Goal: Transaction & Acquisition: Purchase product/service

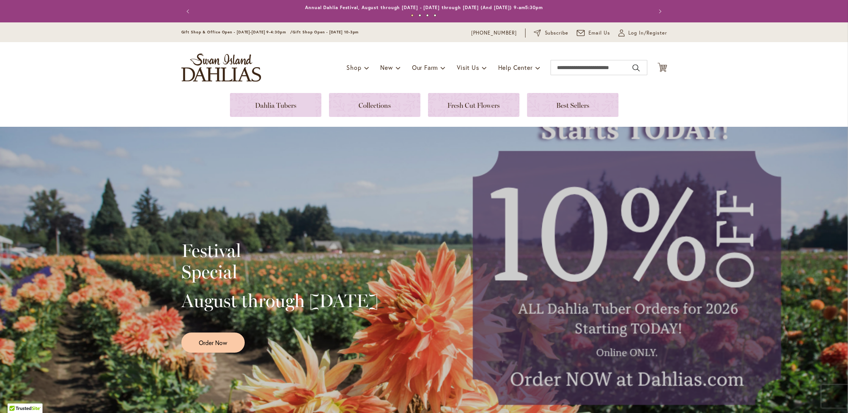
scroll to position [61, 0]
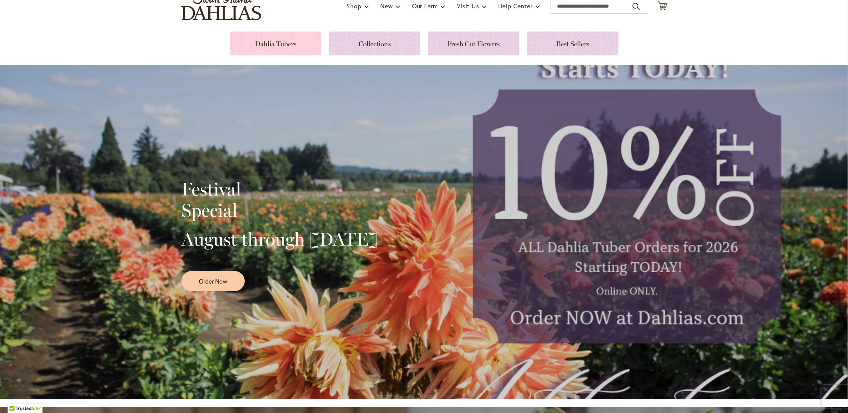
click at [270, 42] on link at bounding box center [275, 43] width 91 height 24
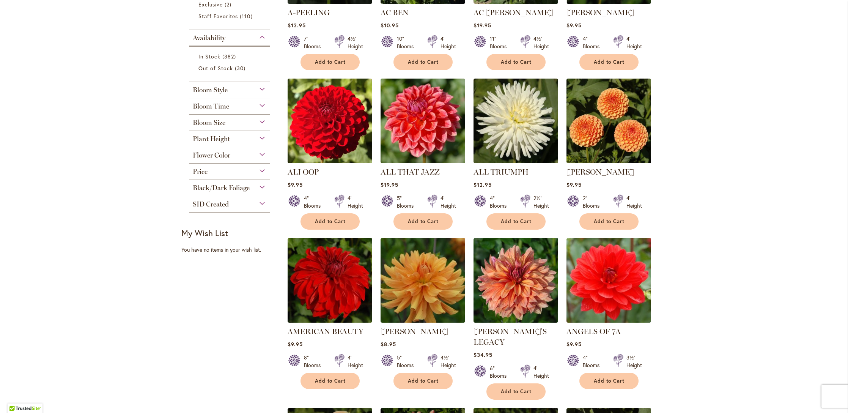
scroll to position [291, 0]
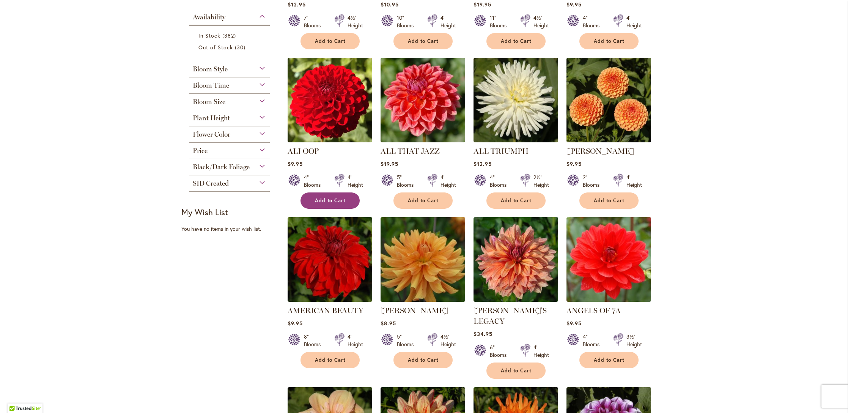
click at [334, 203] on span "Add to Cart" at bounding box center [330, 200] width 31 height 6
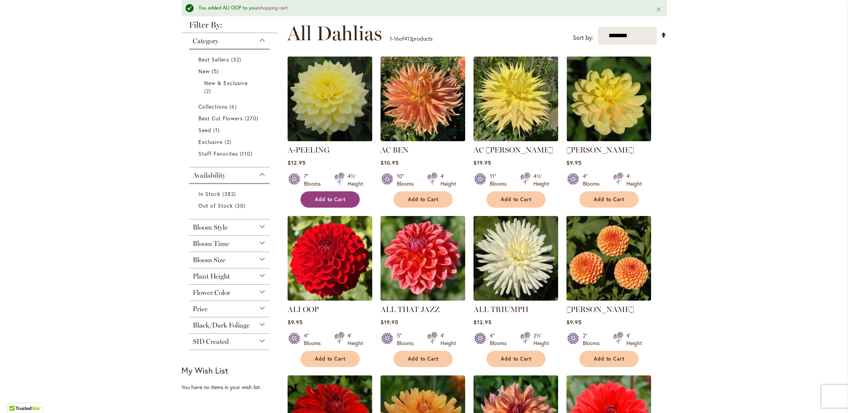
scroll to position [0, 0]
click at [333, 198] on span "Add to Cart" at bounding box center [330, 199] width 31 height 6
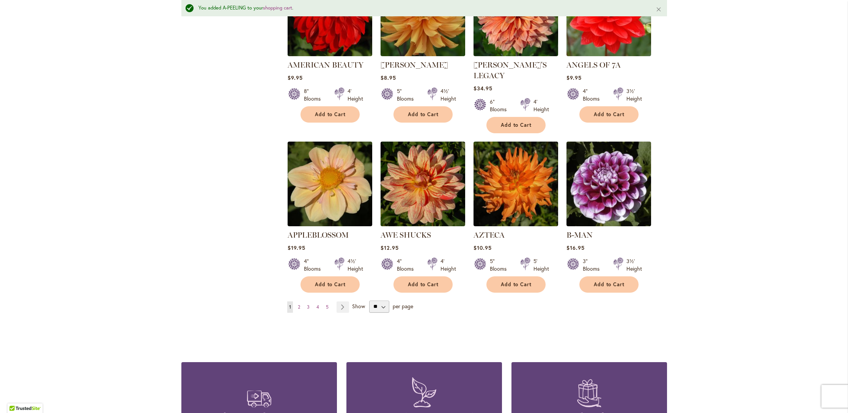
scroll to position [574, 0]
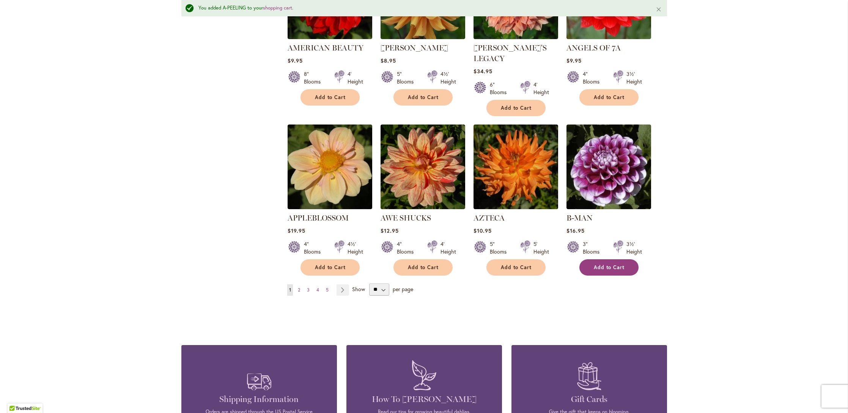
click at [605, 259] on button "Add to Cart" at bounding box center [608, 267] width 59 height 16
select select "**"
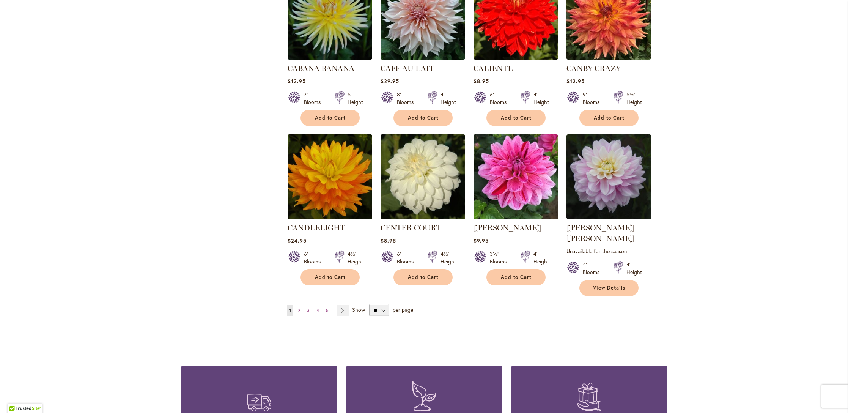
scroll to position [2509, 0]
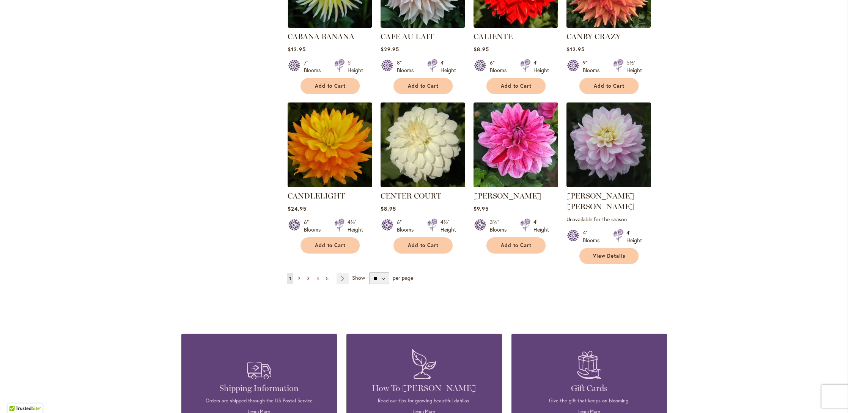
click at [301, 273] on link "Page 2" at bounding box center [299, 278] width 6 height 11
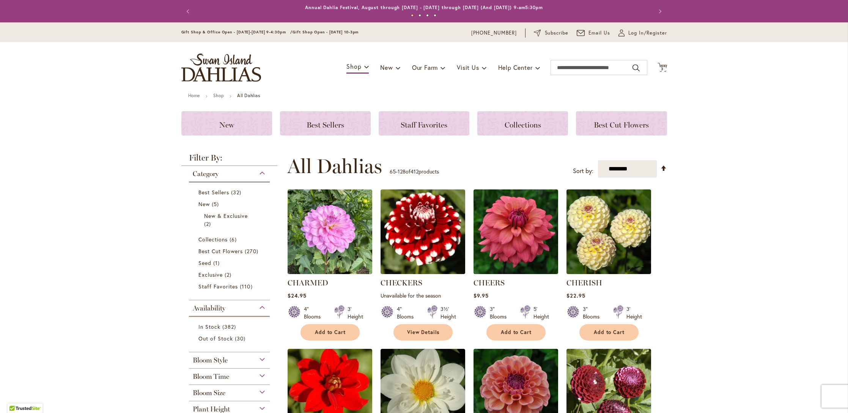
scroll to position [2, 0]
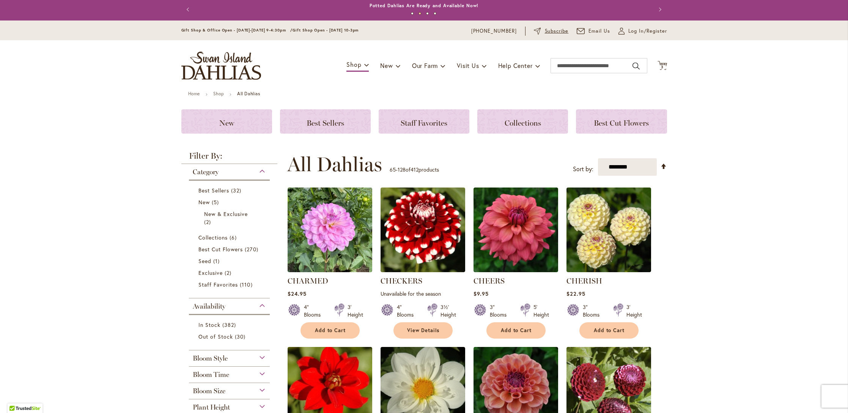
click at [551, 29] on span "Subscribe" at bounding box center [557, 31] width 24 height 8
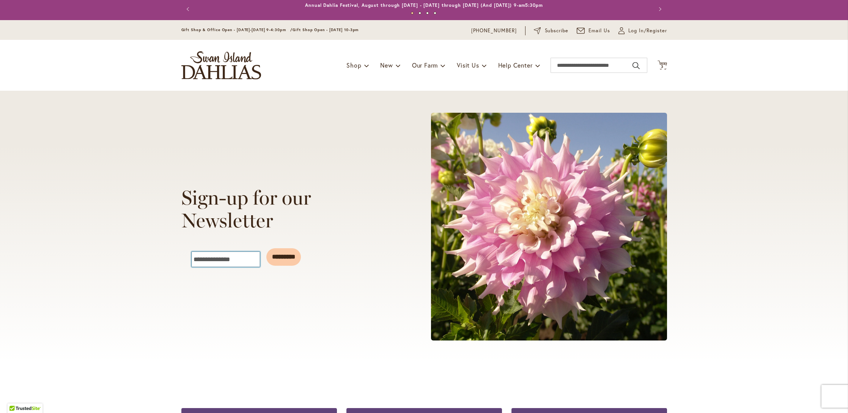
scroll to position [3, 0]
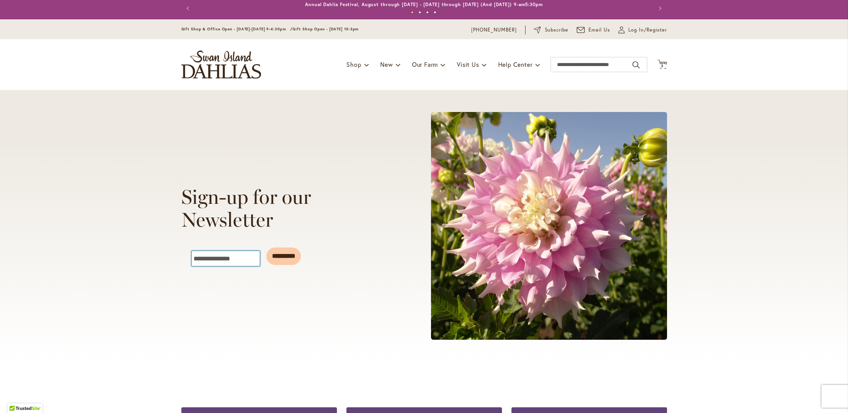
click at [248, 256] on input "Email" at bounding box center [226, 258] width 68 height 15
type input "**********"
click at [301, 254] on input "*********" at bounding box center [283, 255] width 35 height 17
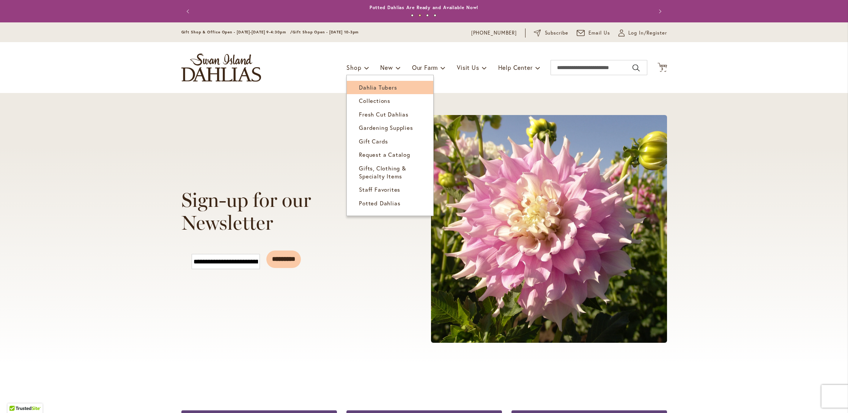
click at [367, 86] on span "Dahlia Tubers" at bounding box center [378, 87] width 38 height 8
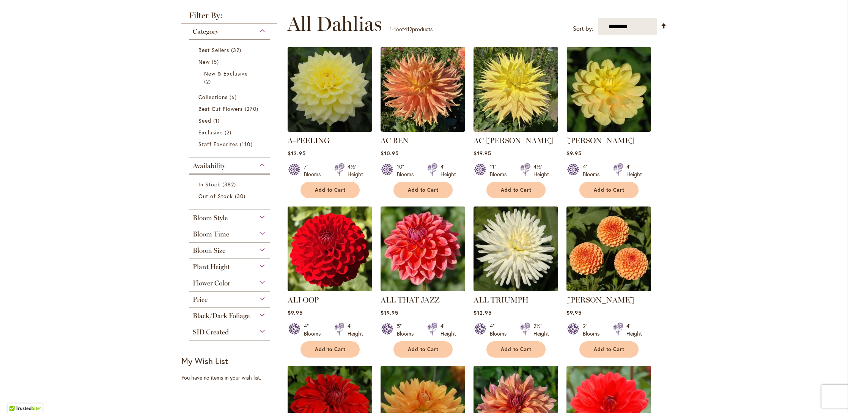
scroll to position [164, 0]
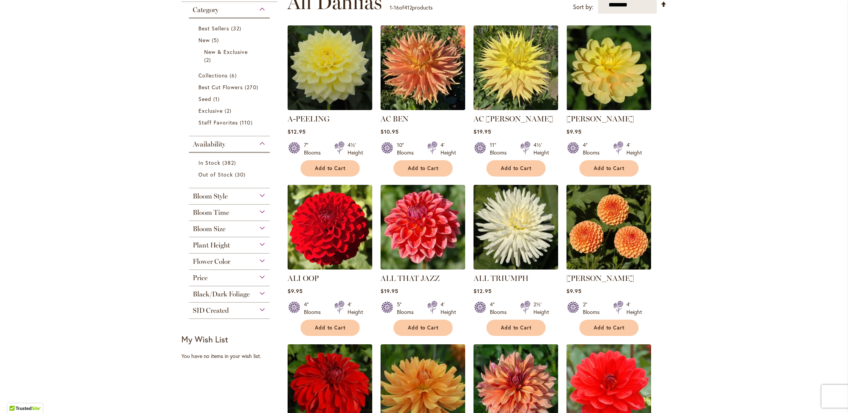
click at [263, 196] on div "Bloom Style" at bounding box center [229, 194] width 81 height 12
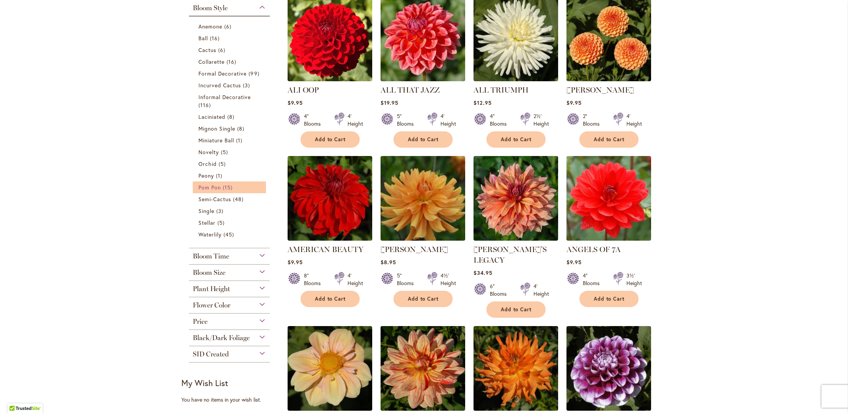
scroll to position [0, 0]
click at [205, 188] on span "Pom Pon" at bounding box center [209, 187] width 22 height 7
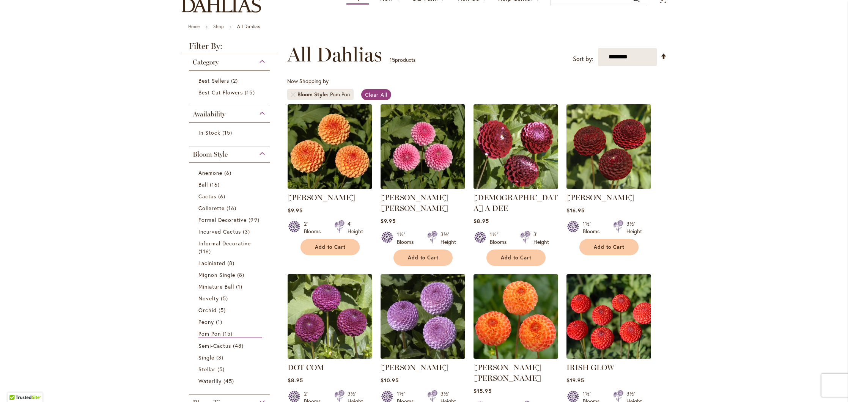
scroll to position [70, 0]
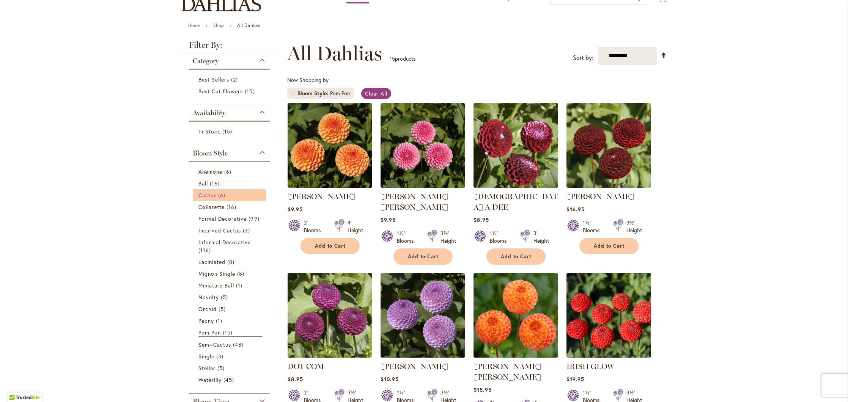
click at [205, 197] on span "Cactus" at bounding box center [207, 195] width 18 height 7
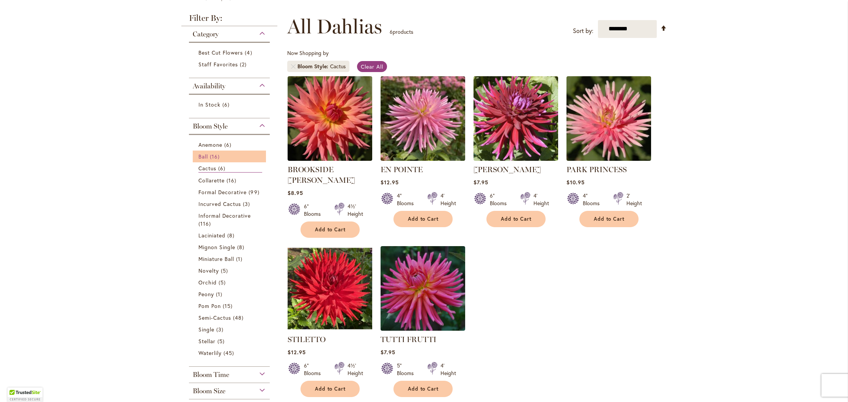
scroll to position [98, 0]
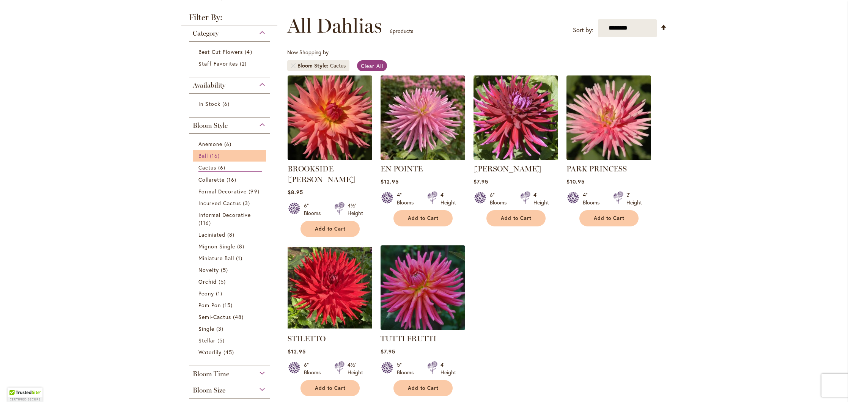
click at [209, 157] on link "Ball 16 items" at bounding box center [230, 156] width 64 height 8
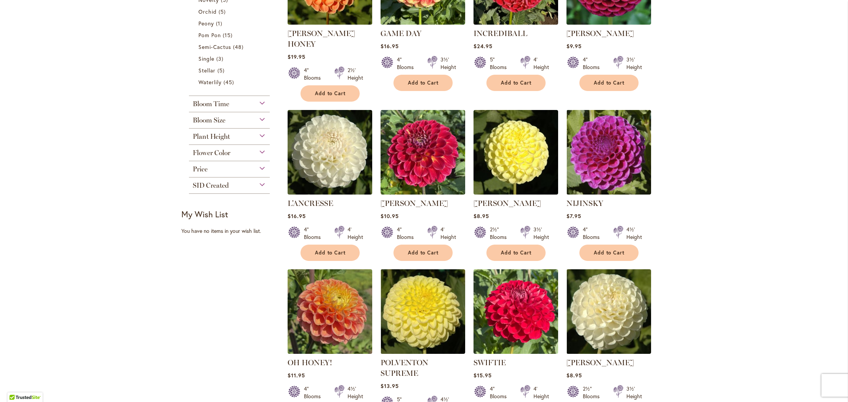
scroll to position [404, 0]
click at [606, 249] on span "Add to Cart" at bounding box center [609, 252] width 31 height 6
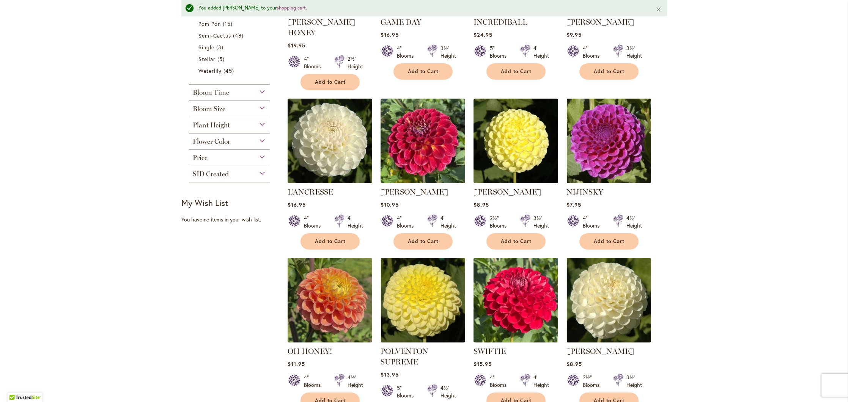
scroll to position [436, 0]
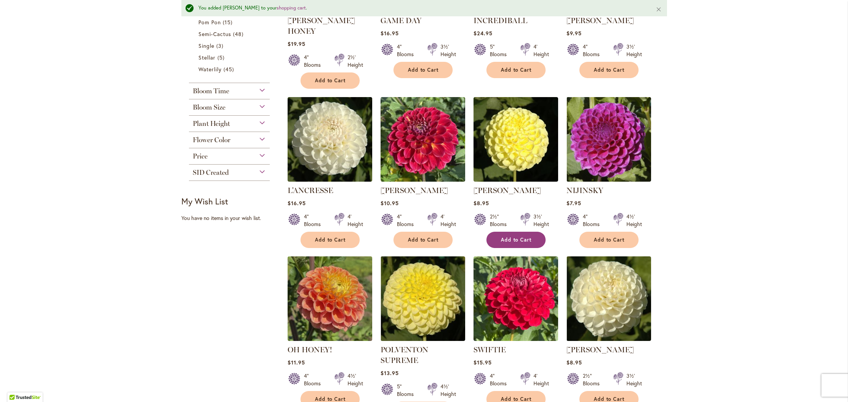
click at [516, 237] on span "Add to Cart" at bounding box center [516, 240] width 31 height 6
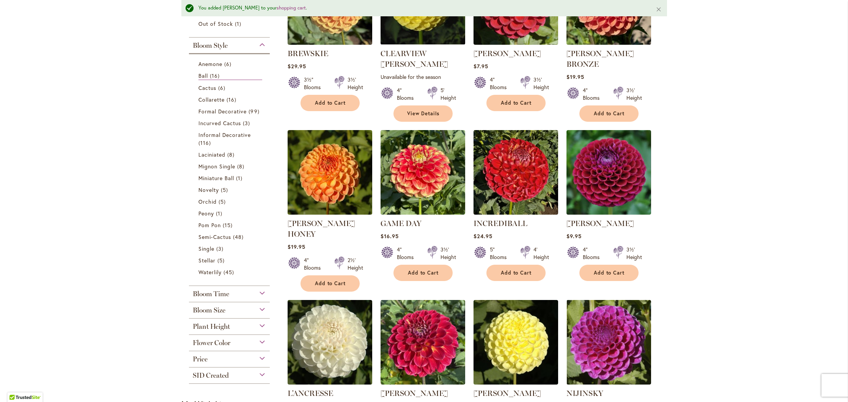
scroll to position [0, 0]
click at [623, 270] on span "Add to Cart" at bounding box center [609, 273] width 31 height 6
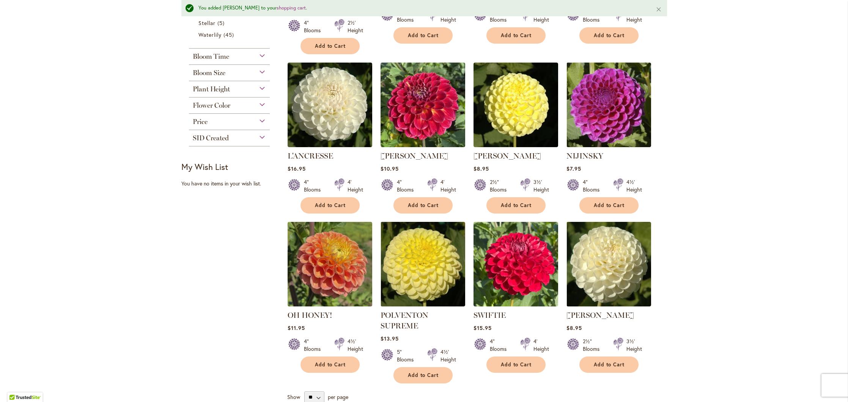
scroll to position [480, 0]
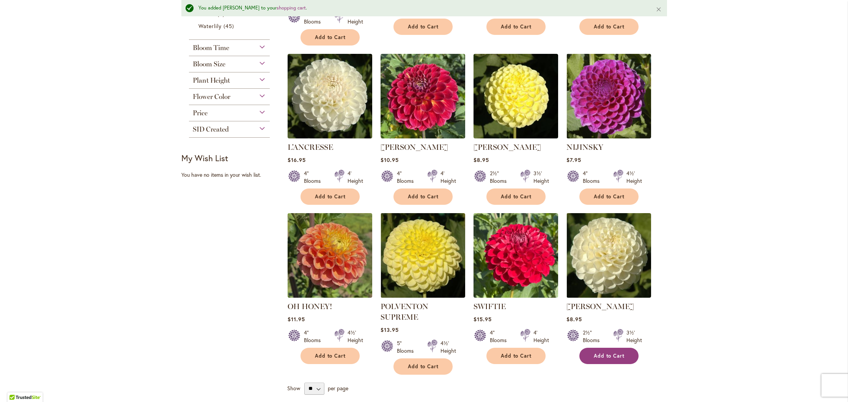
click at [602, 353] on span "Add to Cart" at bounding box center [609, 356] width 31 height 6
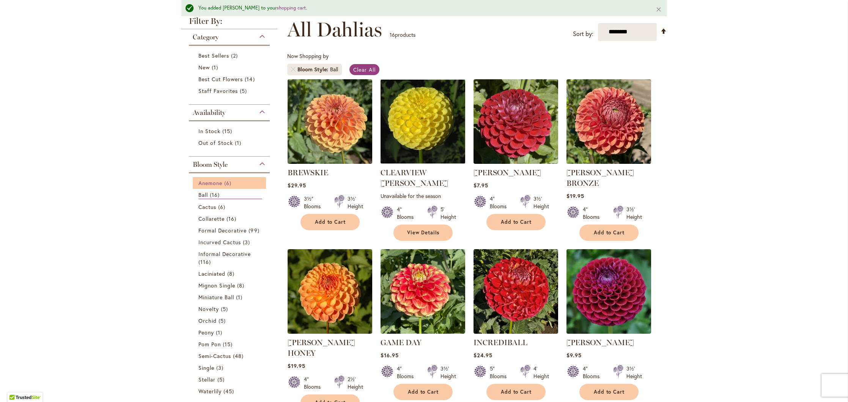
scroll to position [113, 0]
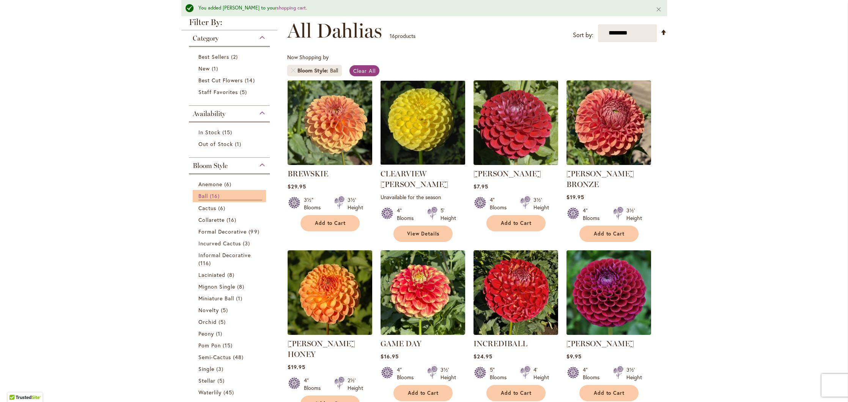
click at [201, 194] on span "Ball" at bounding box center [202, 195] width 9 height 7
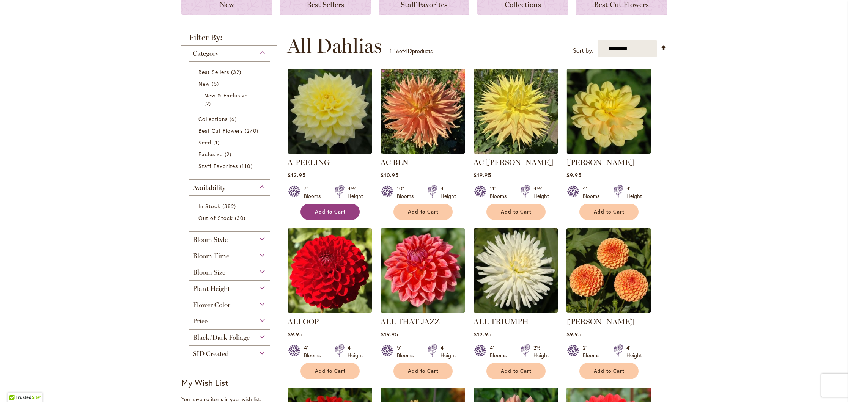
scroll to position [0, 0]
click at [342, 214] on span "Add to Cart" at bounding box center [330, 212] width 31 height 6
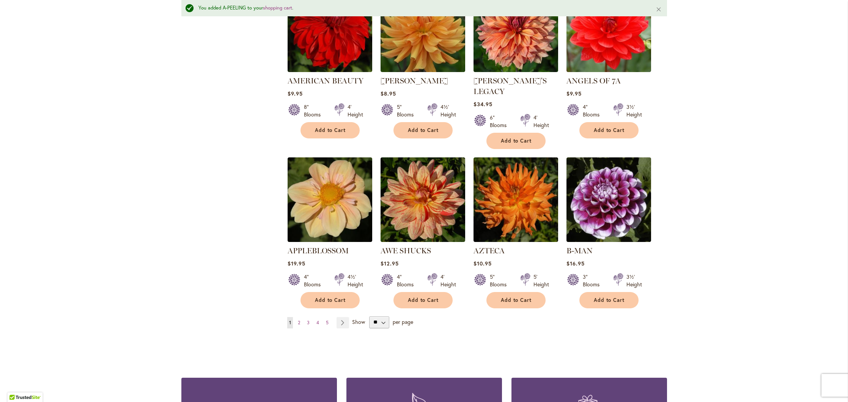
scroll to position [543, 0]
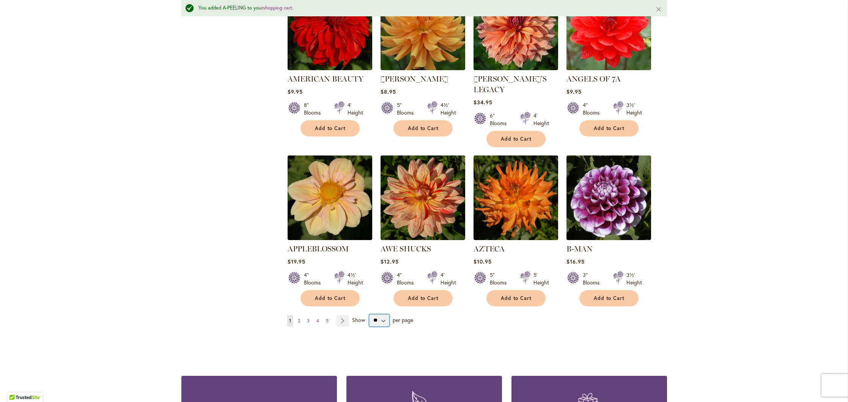
select select "**"
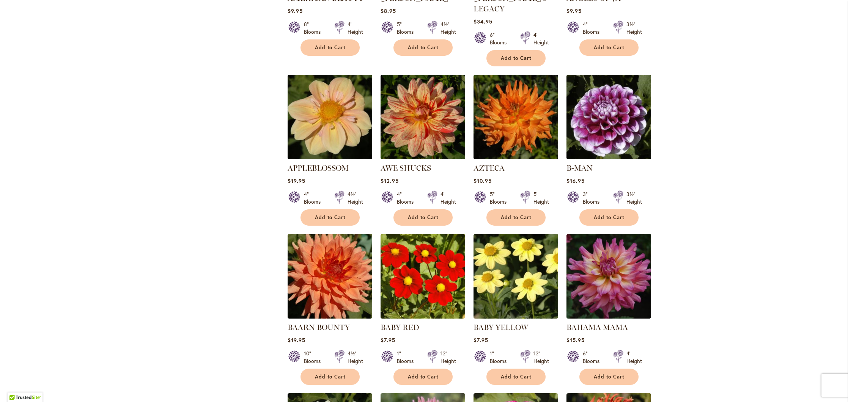
scroll to position [0, 0]
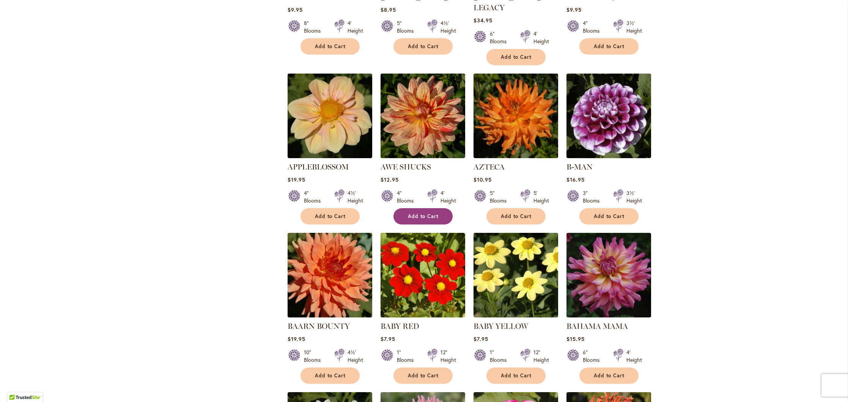
click at [421, 213] on span "Add to Cart" at bounding box center [423, 216] width 31 height 6
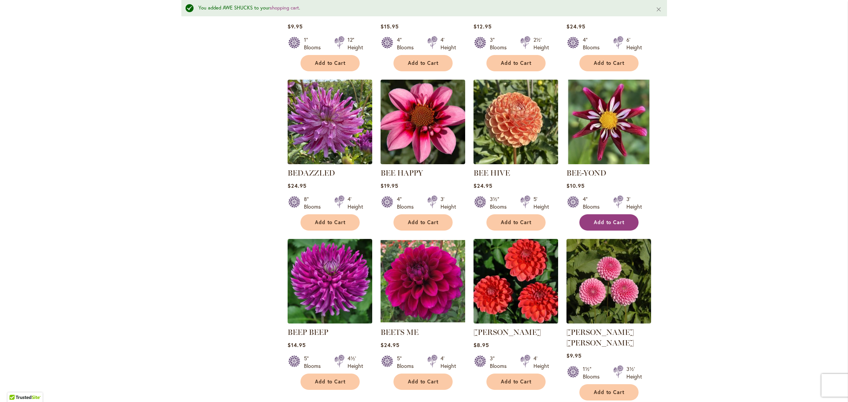
click at [609, 214] on button "Add to Cart" at bounding box center [608, 222] width 59 height 16
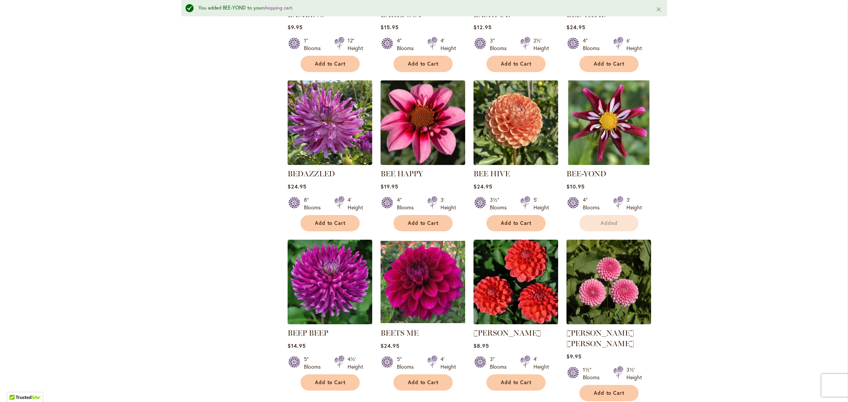
scroll to position [1263, 0]
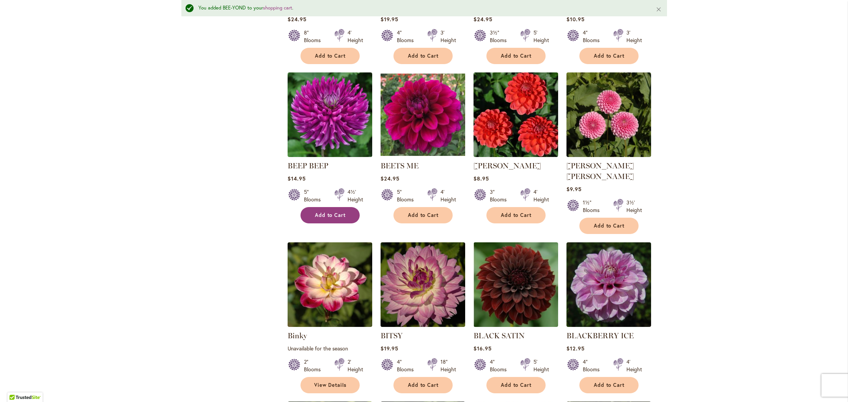
click at [324, 212] on span "Add to Cart" at bounding box center [330, 215] width 31 height 6
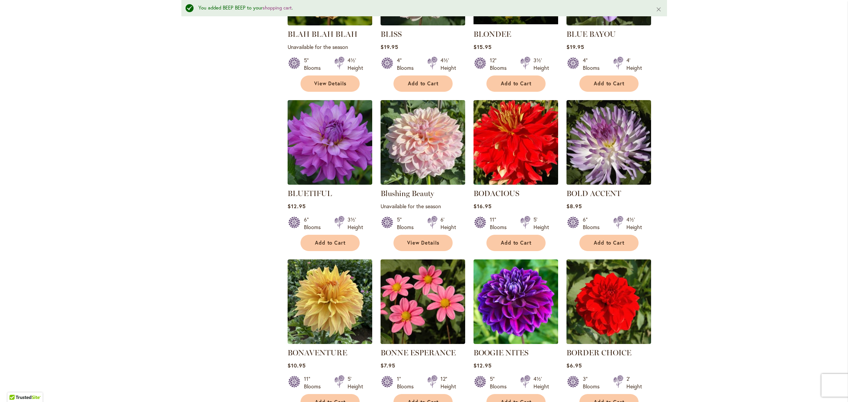
scroll to position [1729, 0]
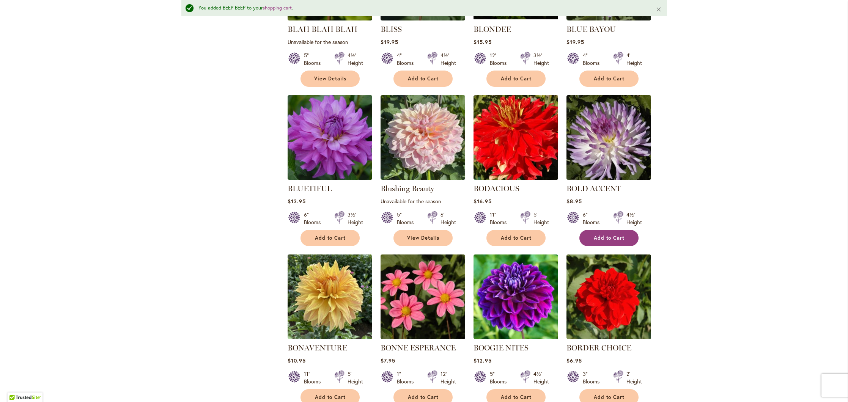
click at [615, 235] on span "Add to Cart" at bounding box center [609, 238] width 31 height 6
click at [314, 230] on button "Add to Cart" at bounding box center [330, 238] width 59 height 16
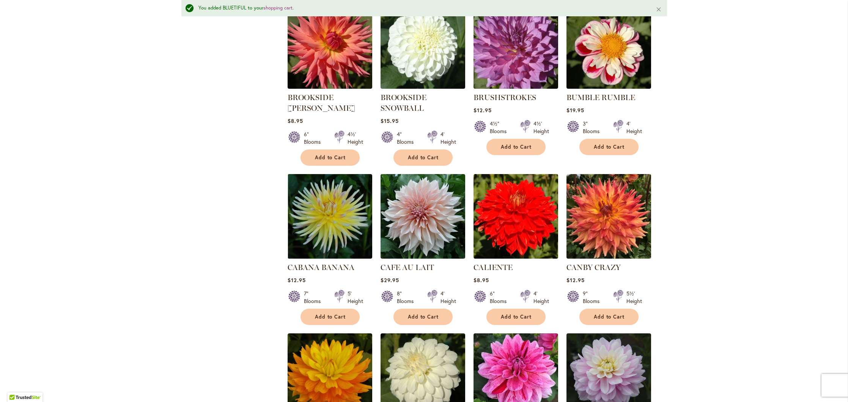
scroll to position [2299, 0]
click at [615, 313] on span "Add to Cart" at bounding box center [609, 316] width 31 height 6
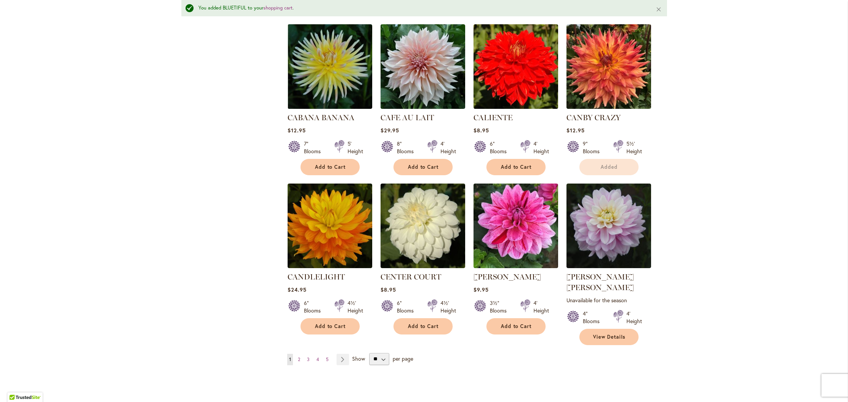
scroll to position [2449, 0]
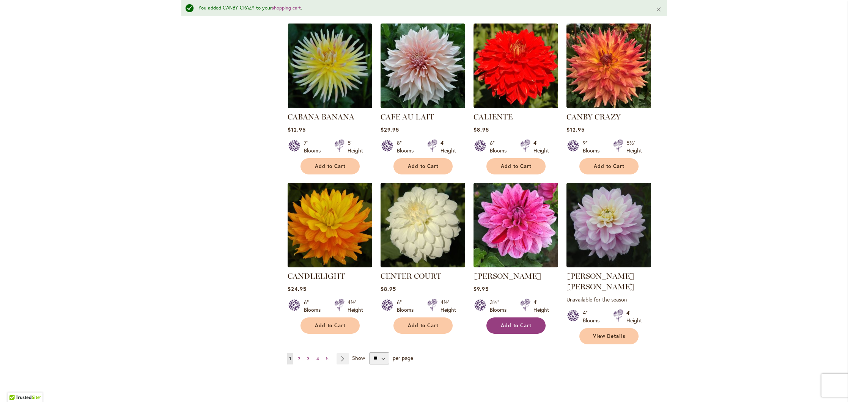
click at [519, 323] on span "Add to Cart" at bounding box center [516, 326] width 31 height 6
click at [324, 323] on span "Add to Cart" at bounding box center [330, 326] width 31 height 6
click at [300, 356] on span "2" at bounding box center [299, 359] width 2 height 6
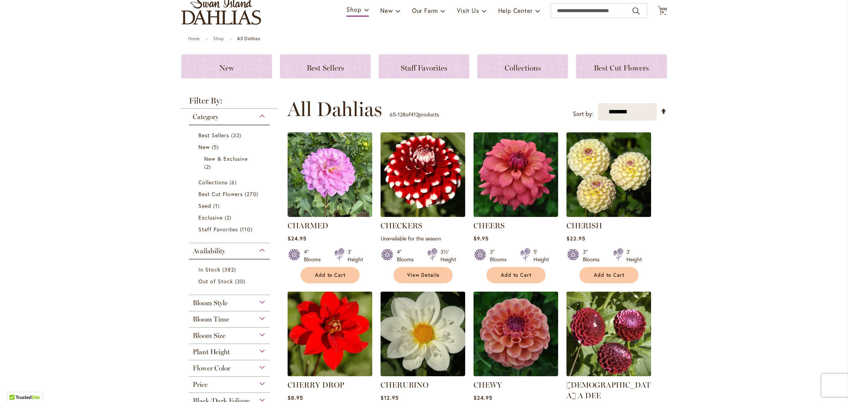
scroll to position [0, 0]
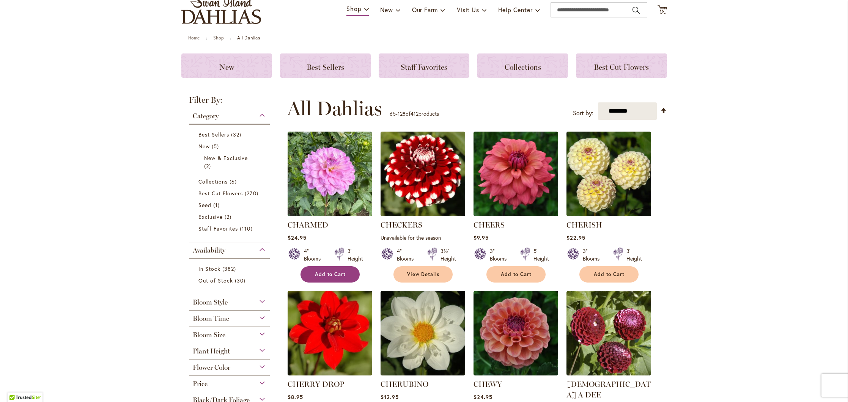
click at [335, 276] on span "Add to Cart" at bounding box center [330, 274] width 31 height 6
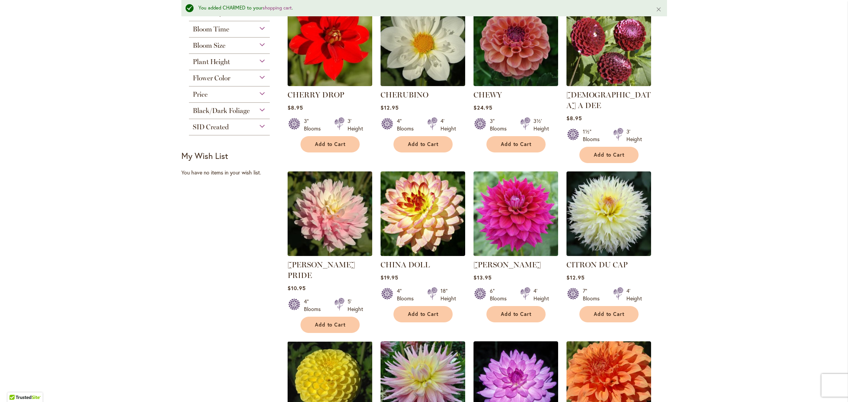
scroll to position [368, 0]
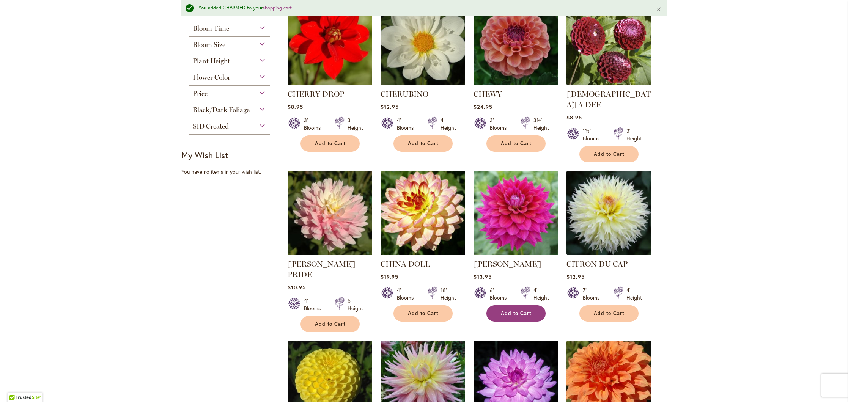
click at [523, 310] on span "Add to Cart" at bounding box center [516, 313] width 31 height 6
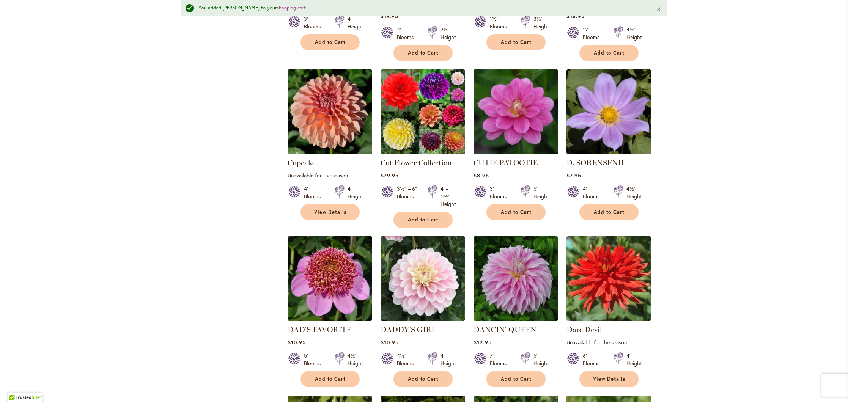
scroll to position [0, 1]
click at [411, 376] on span "Add to Cart" at bounding box center [423, 379] width 31 height 6
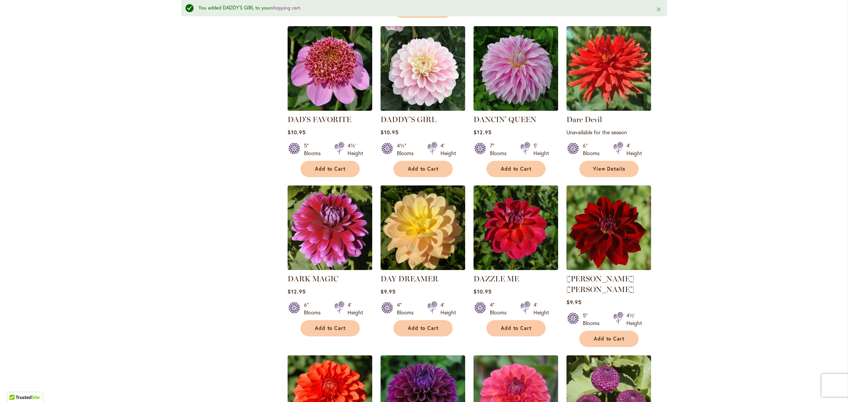
scroll to position [1361, 0]
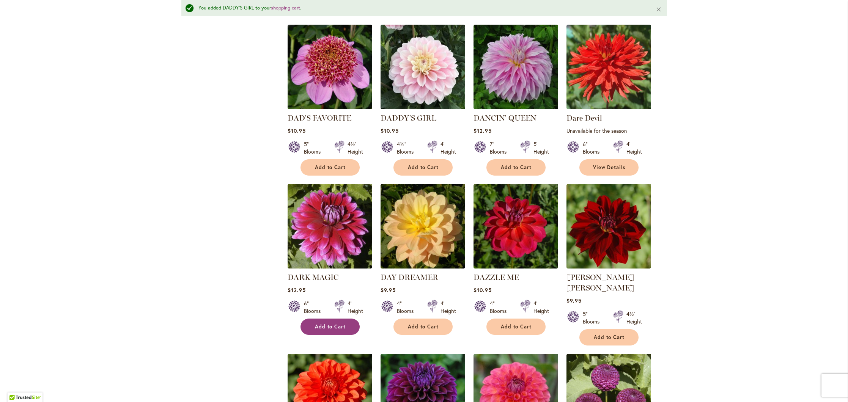
click at [334, 324] on span "Add to Cart" at bounding box center [330, 327] width 31 height 6
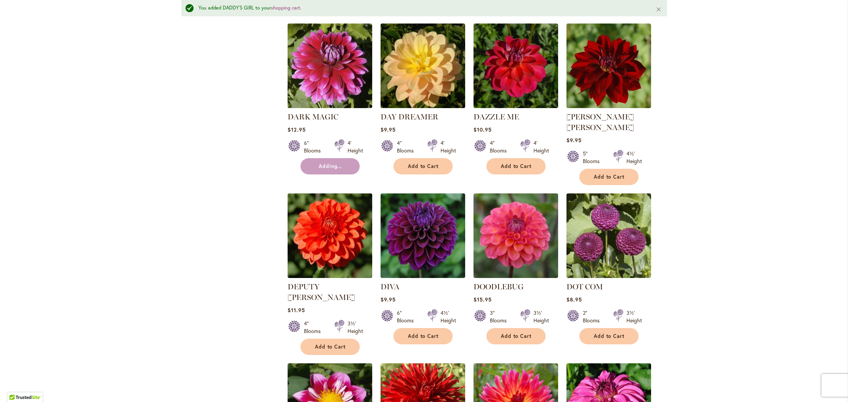
scroll to position [1521, 0]
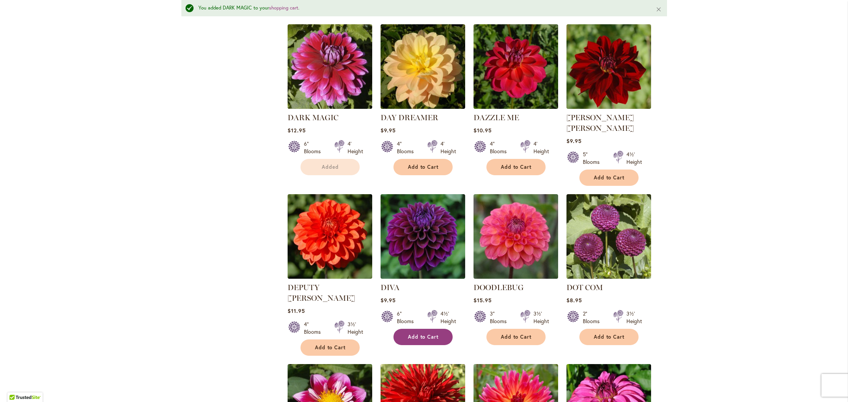
click at [423, 334] on span "Add to Cart" at bounding box center [423, 337] width 31 height 6
click at [512, 334] on span "Add to Cart" at bounding box center [516, 337] width 31 height 6
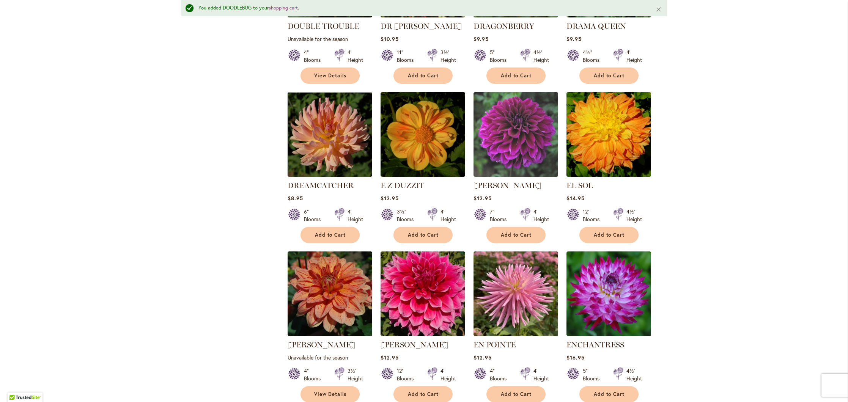
scroll to position [1958, 0]
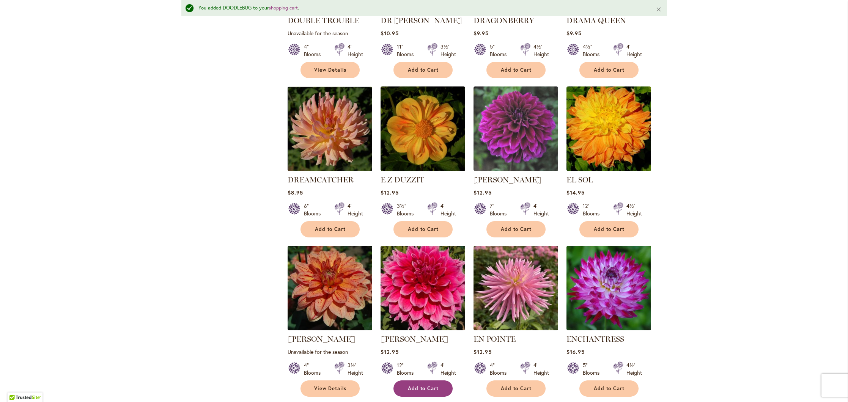
click at [419, 385] on span "Add to Cart" at bounding box center [423, 388] width 31 height 6
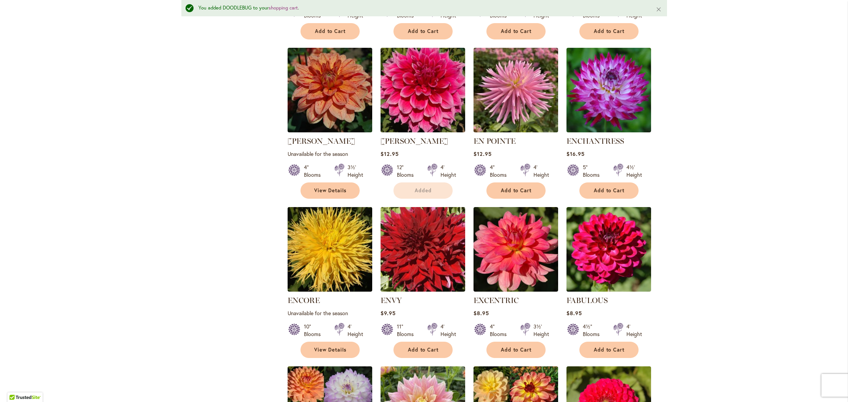
scroll to position [2177, 0]
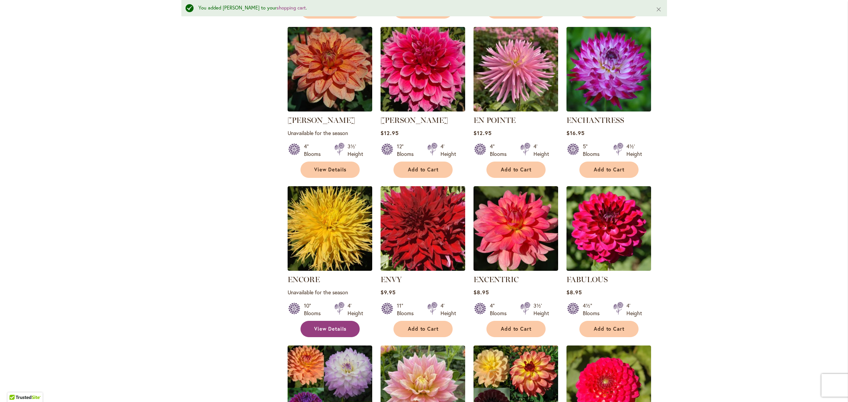
click at [324, 326] on span "View Details" at bounding box center [330, 329] width 33 height 6
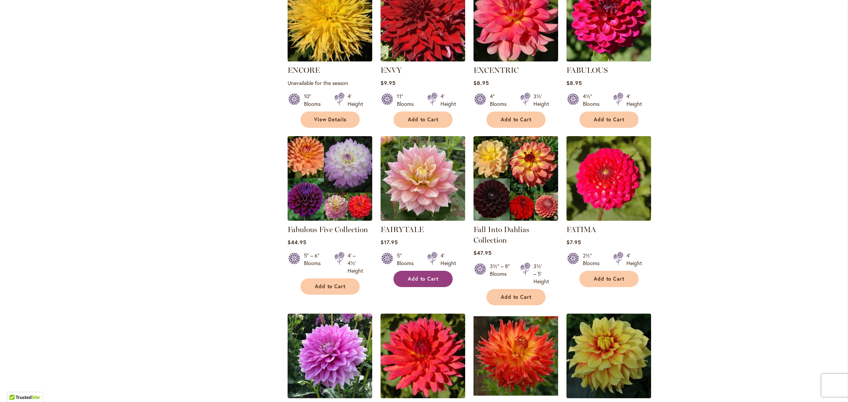
scroll to position [2367, 0]
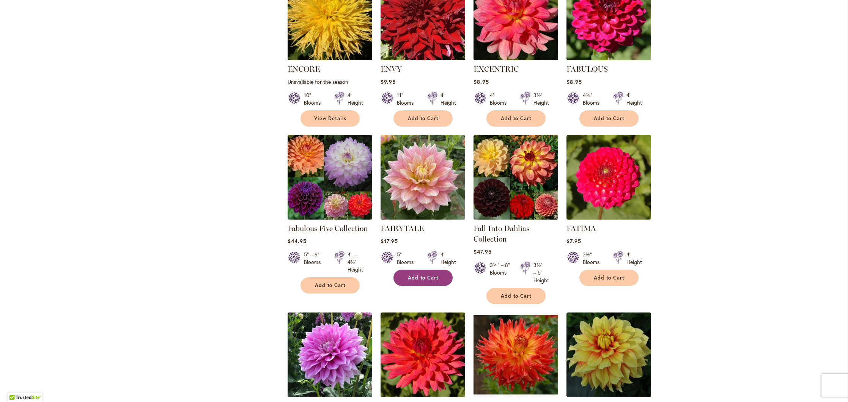
click at [431, 270] on button "Add to Cart" at bounding box center [422, 278] width 59 height 16
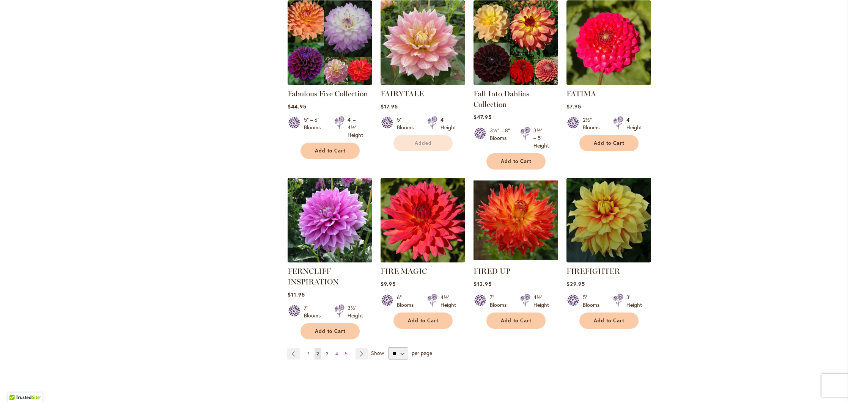
scroll to position [2513, 0]
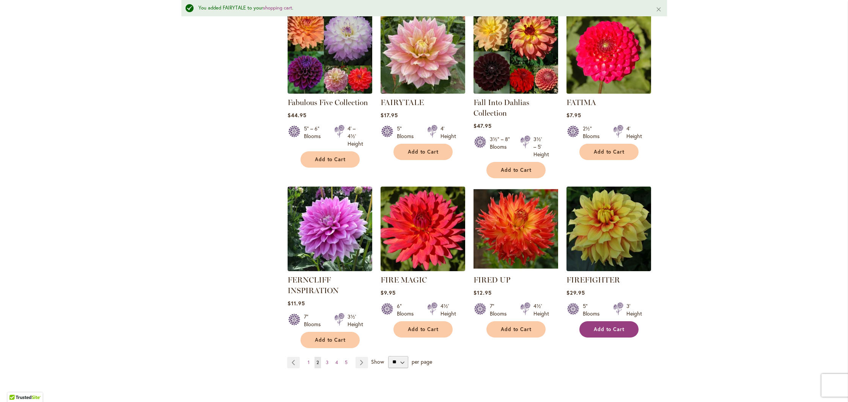
click at [602, 326] on span "Add to Cart" at bounding box center [609, 329] width 31 height 6
click at [327, 360] on span "3" at bounding box center [327, 363] width 3 height 6
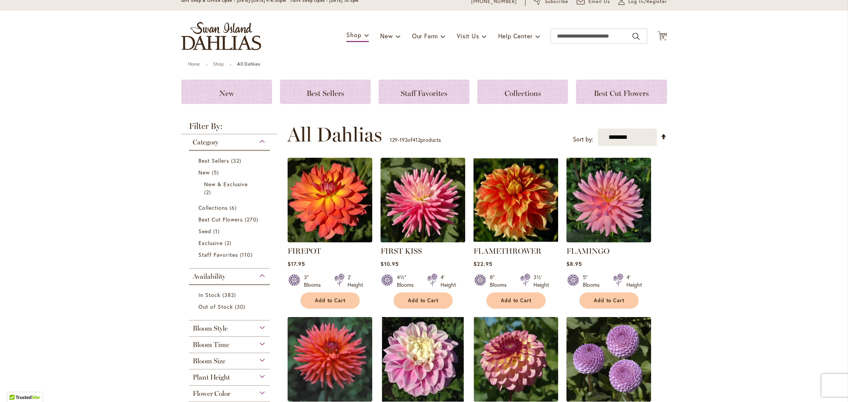
scroll to position [33, 0]
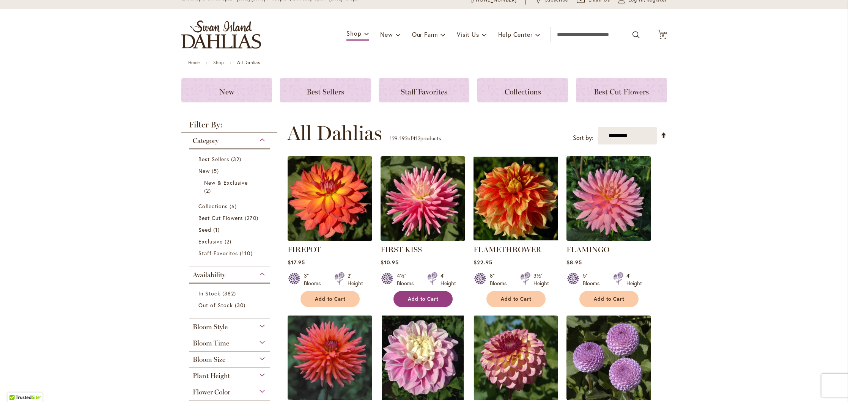
click at [422, 302] on span "Add to Cart" at bounding box center [423, 299] width 31 height 6
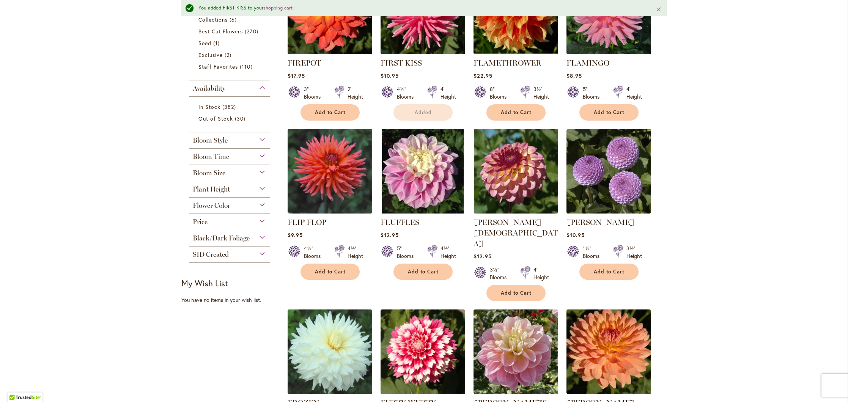
scroll to position [238, 0]
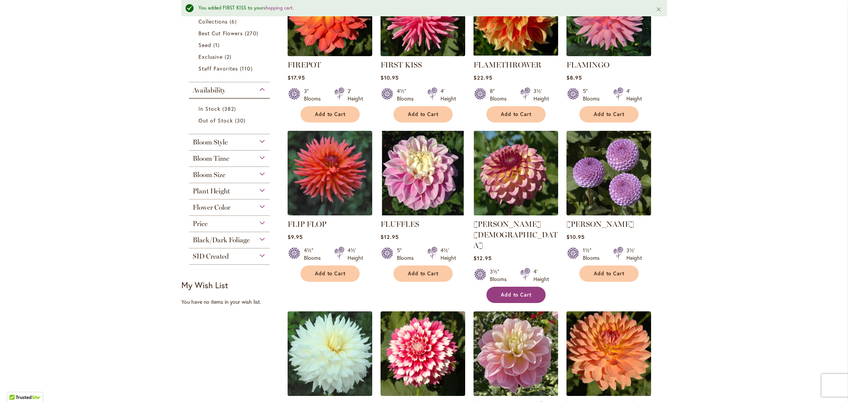
click at [539, 287] on button "Add to Cart" at bounding box center [515, 295] width 59 height 16
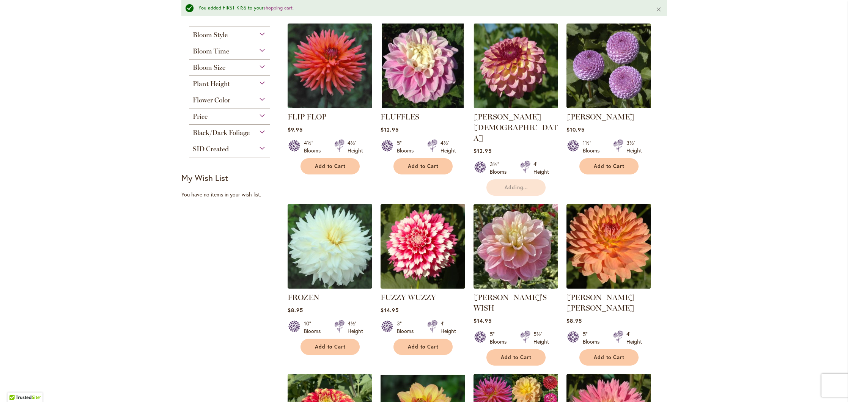
scroll to position [377, 0]
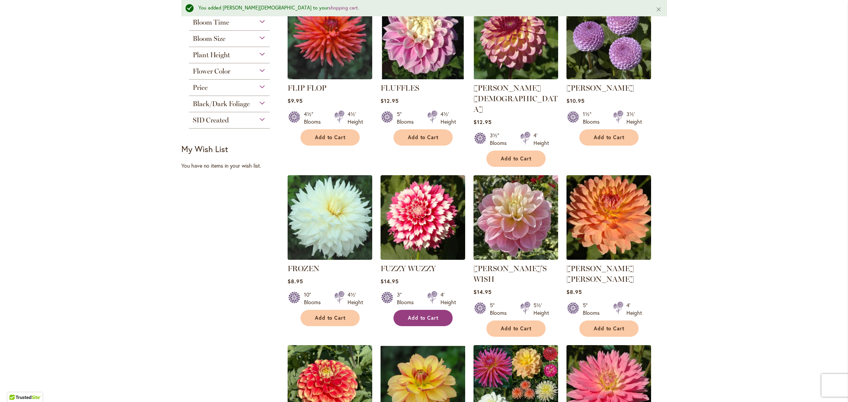
click at [419, 310] on button "Add to Cart" at bounding box center [422, 318] width 59 height 16
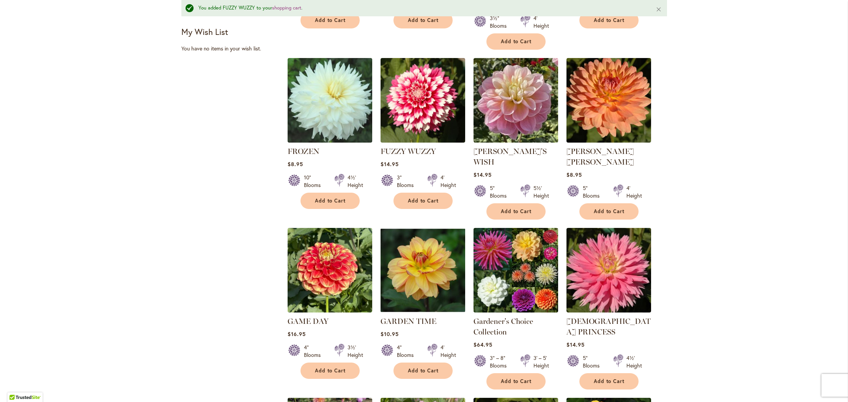
scroll to position [494, 0]
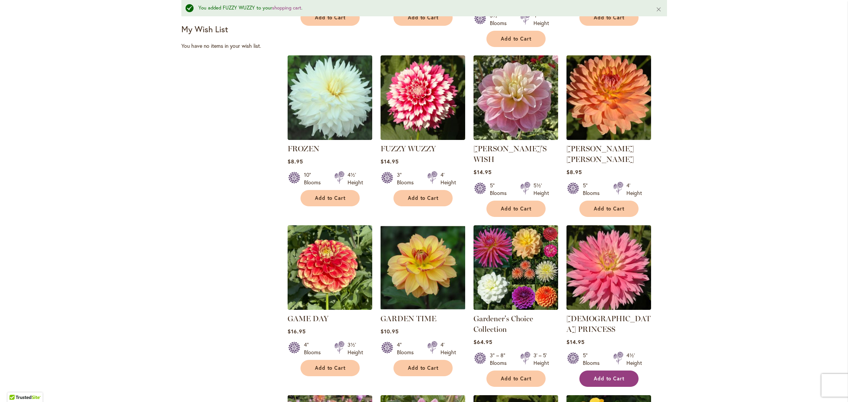
click at [615, 376] on span "Add to Cart" at bounding box center [609, 379] width 31 height 6
click at [338, 195] on span "Add to Cart" at bounding box center [330, 198] width 31 height 6
click at [607, 201] on button "Add to Cart" at bounding box center [608, 209] width 59 height 16
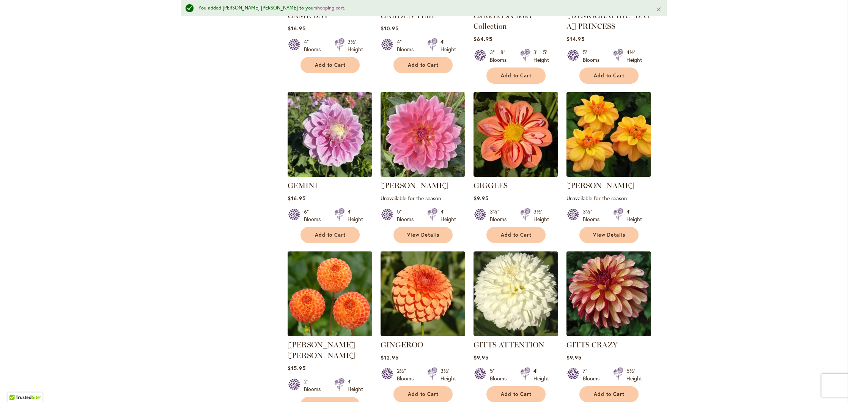
scroll to position [876, 0]
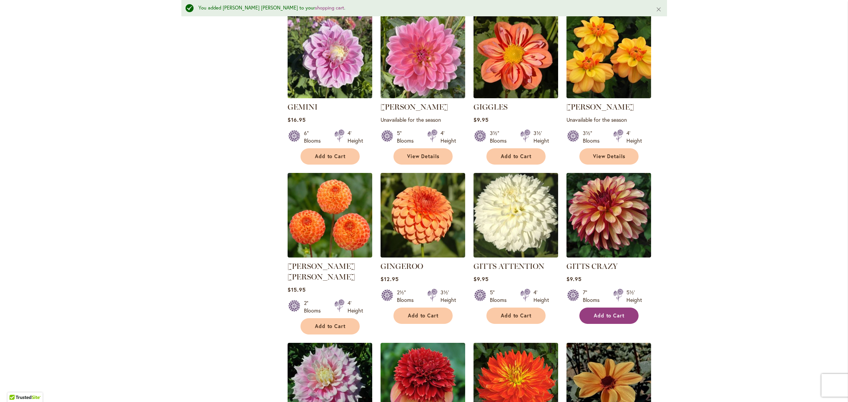
click at [607, 313] on span "Add to Cart" at bounding box center [609, 316] width 31 height 6
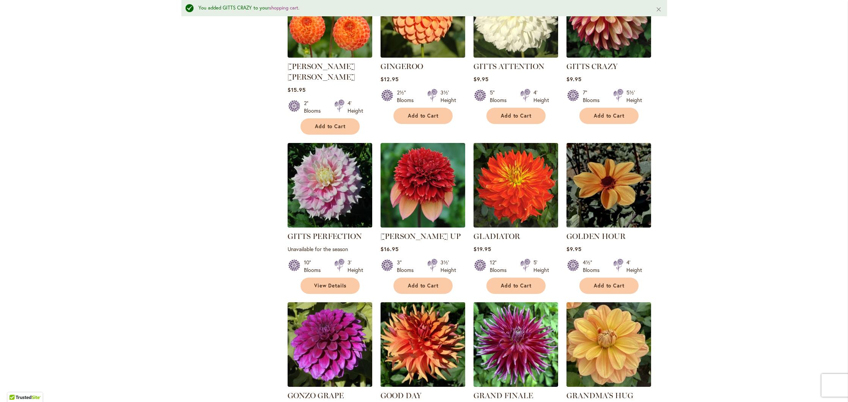
scroll to position [1075, 0]
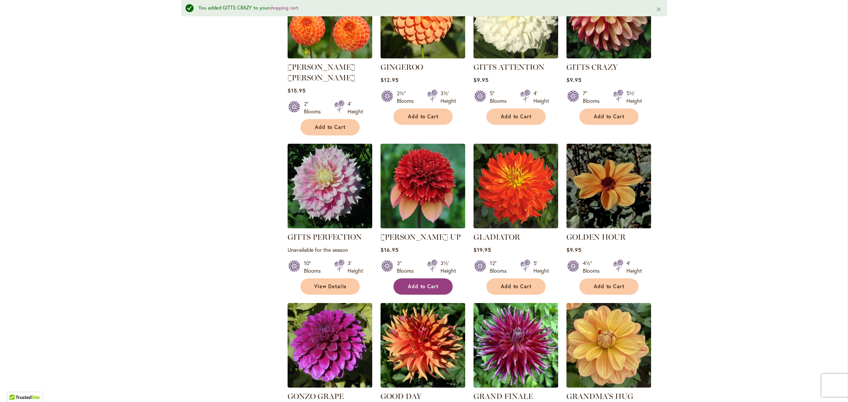
click at [427, 283] on span "Add to Cart" at bounding box center [423, 286] width 31 height 6
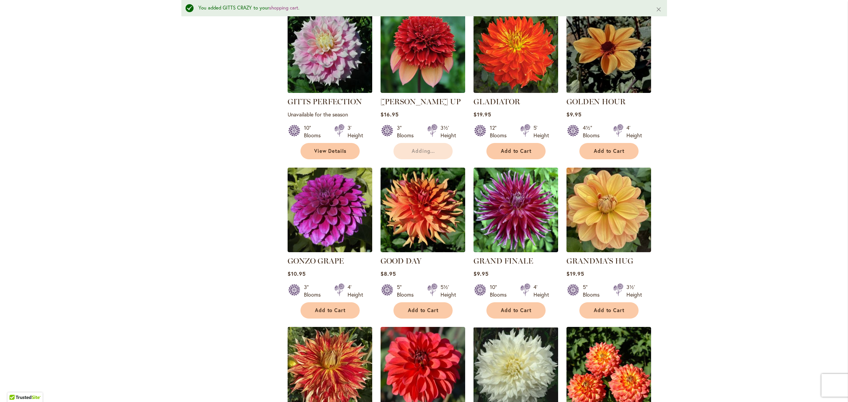
scroll to position [1211, 0]
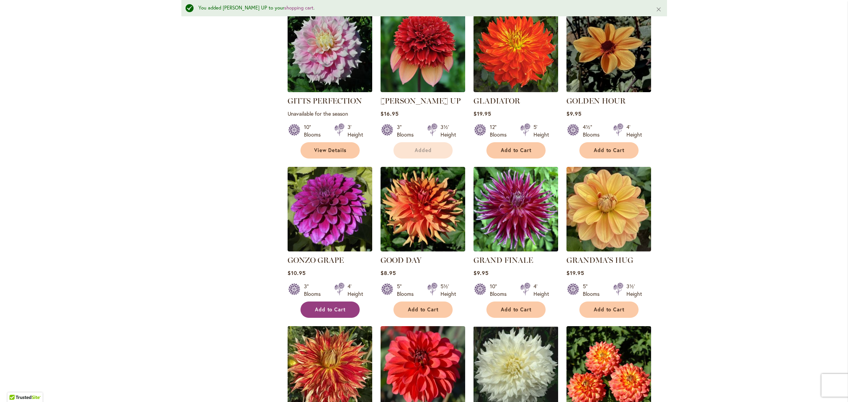
click at [326, 307] on span "Add to Cart" at bounding box center [330, 310] width 31 height 6
click at [527, 307] on span "Add to Cart" at bounding box center [516, 310] width 31 height 6
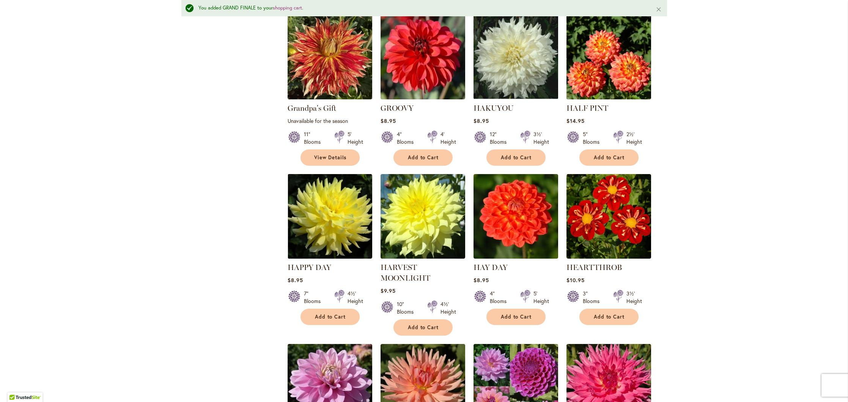
scroll to position [1527, 0]
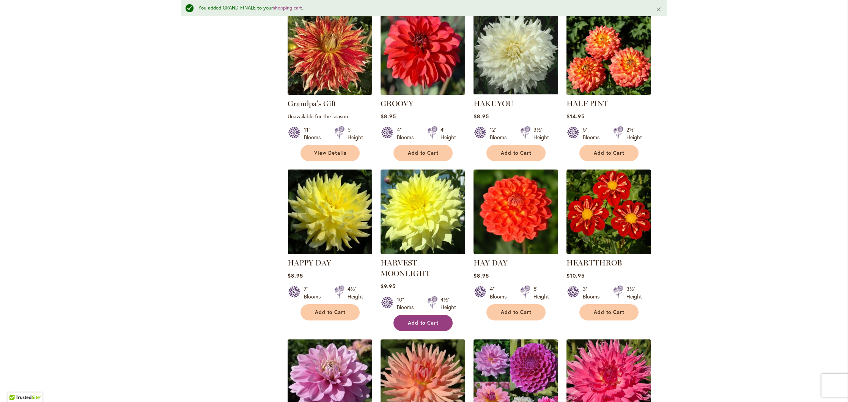
click at [416, 320] on span "Add to Cart" at bounding box center [423, 323] width 31 height 6
click at [504, 309] on span "Add to Cart" at bounding box center [516, 312] width 31 height 6
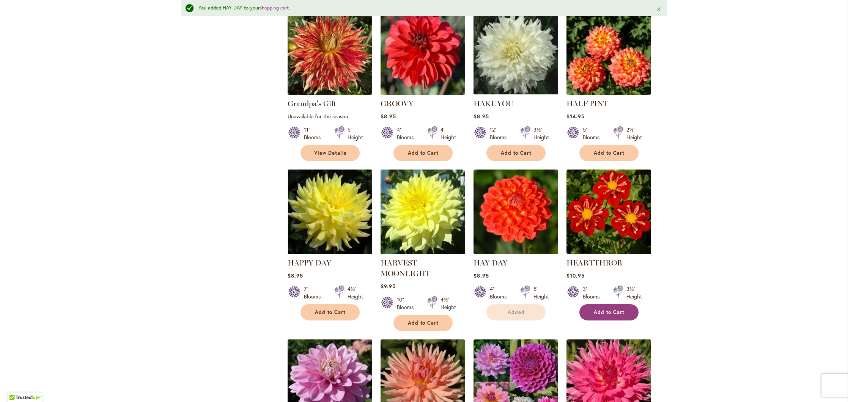
click at [604, 309] on span "Add to Cart" at bounding box center [609, 312] width 31 height 6
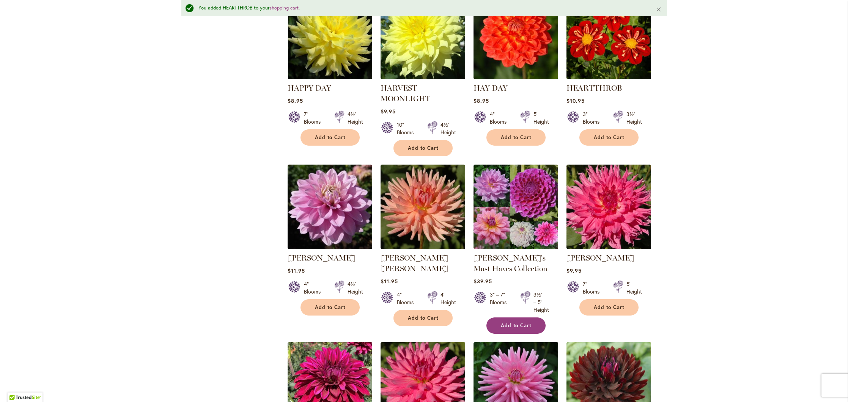
scroll to position [1702, 0]
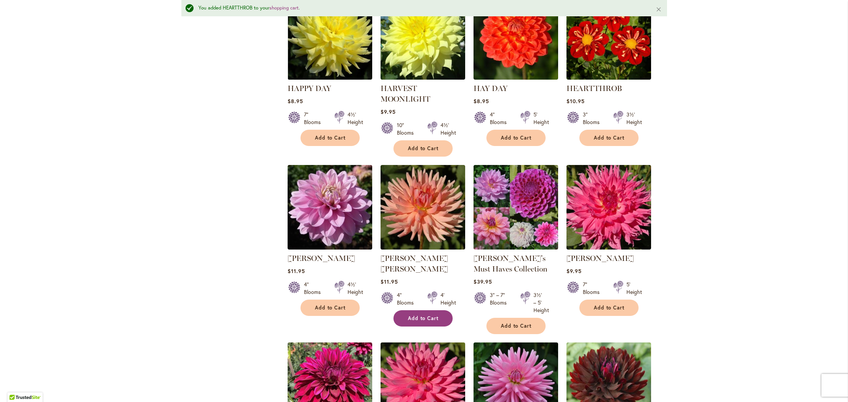
click at [419, 310] on button "Add to Cart" at bounding box center [422, 318] width 59 height 16
click at [611, 305] on span "Add to Cart" at bounding box center [609, 308] width 31 height 6
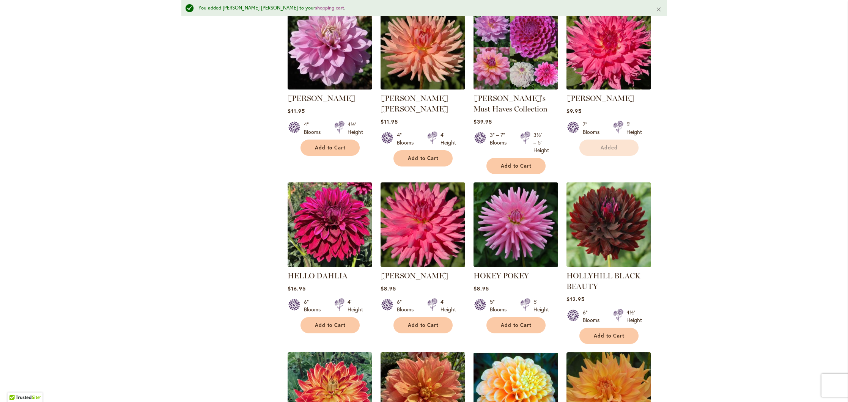
scroll to position [1861, 0]
click at [603, 328] on button "Add to Cart" at bounding box center [608, 336] width 59 height 16
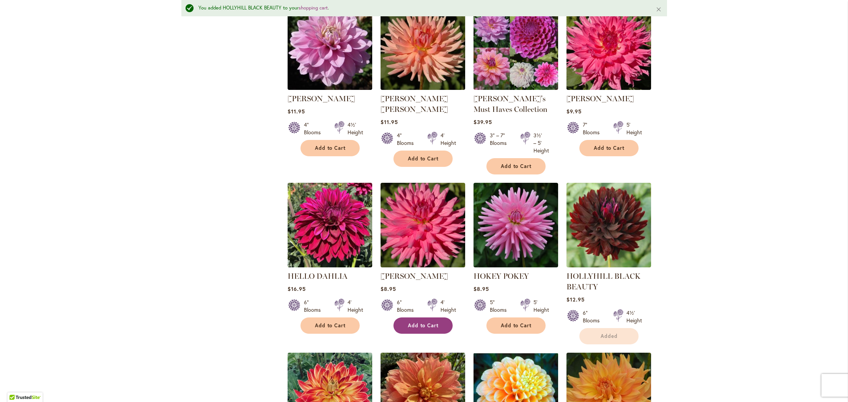
click at [410, 318] on button "Add to Cart" at bounding box center [422, 326] width 59 height 16
click at [507, 323] on span "Add to Cart" at bounding box center [516, 326] width 31 height 6
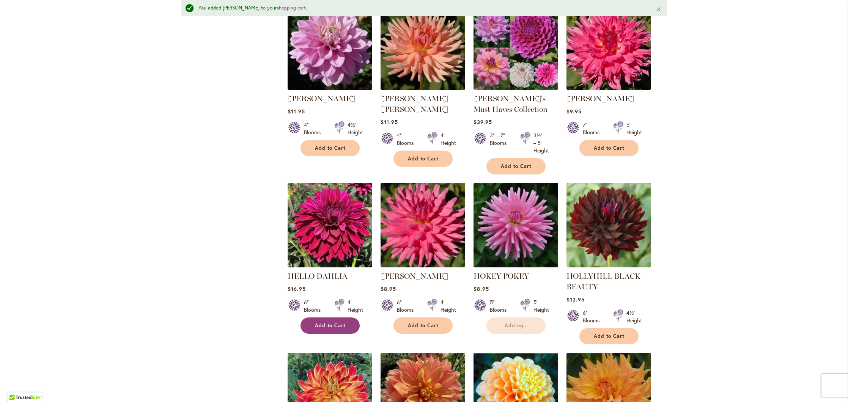
click at [327, 323] on span "Add to Cart" at bounding box center [330, 326] width 31 height 6
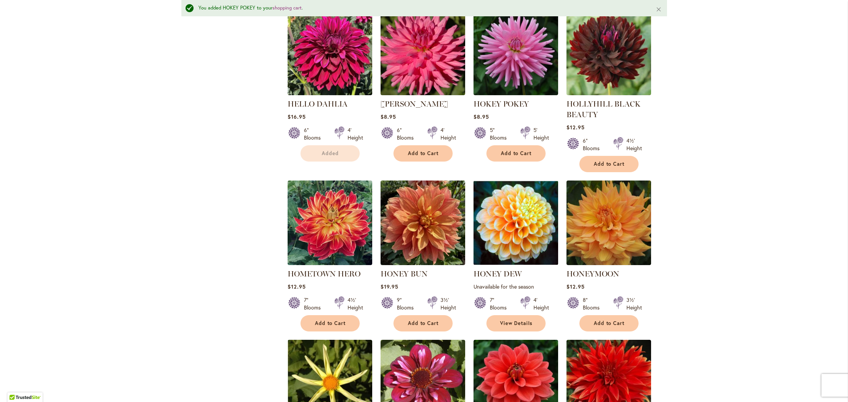
scroll to position [2034, 0]
click at [336, 315] on button "Add to Cart" at bounding box center [330, 323] width 59 height 16
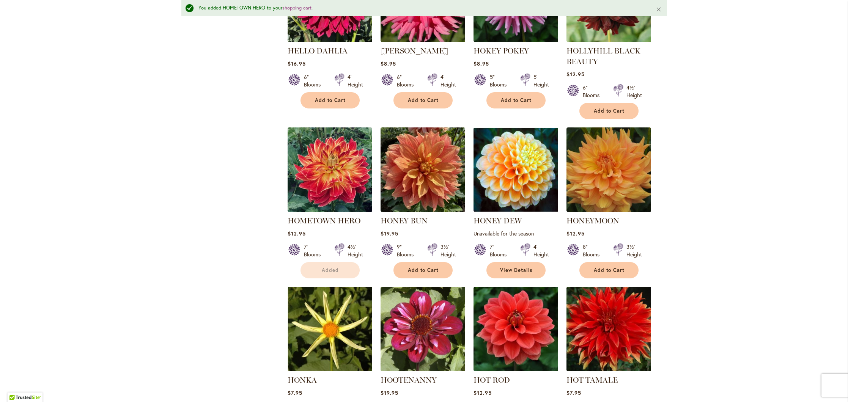
scroll to position [2158, 0]
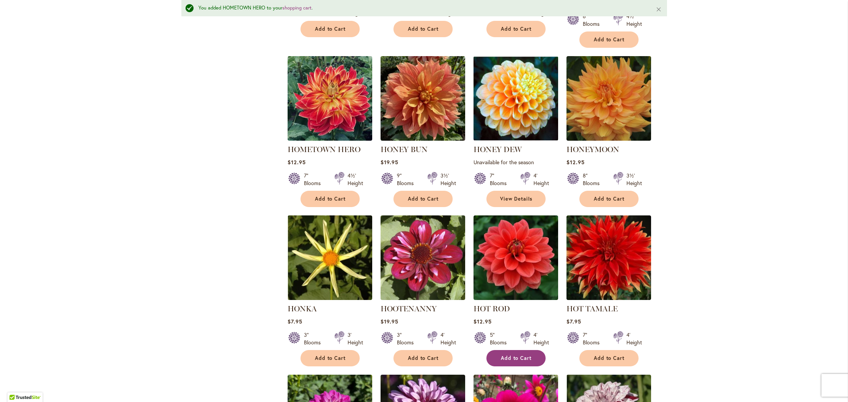
click at [514, 355] on span "Add to Cart" at bounding box center [516, 358] width 31 height 6
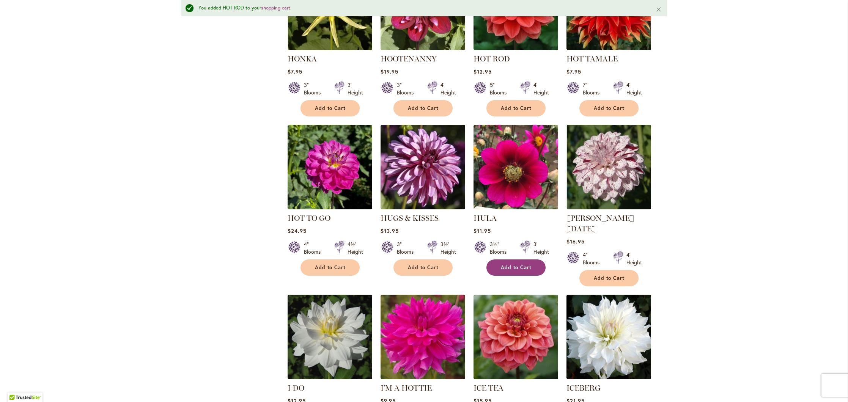
scroll to position [2413, 0]
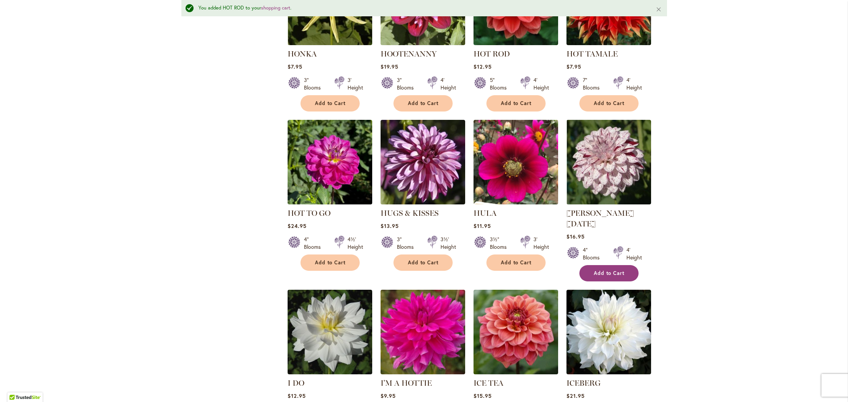
click at [589, 265] on button "Add to Cart" at bounding box center [608, 273] width 59 height 16
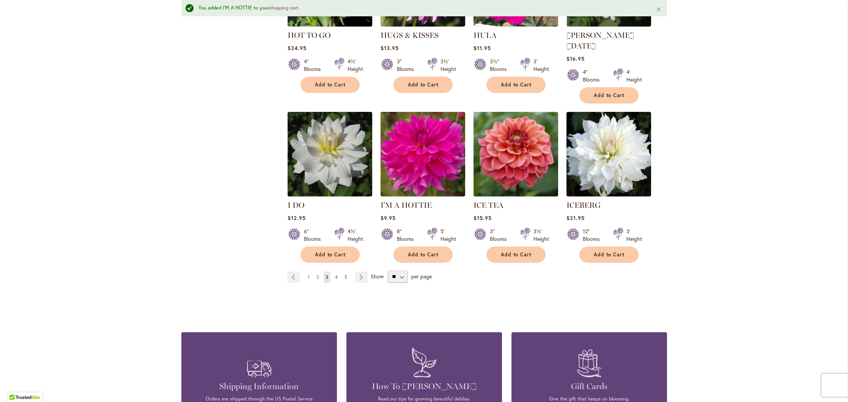
scroll to position [2592, 0]
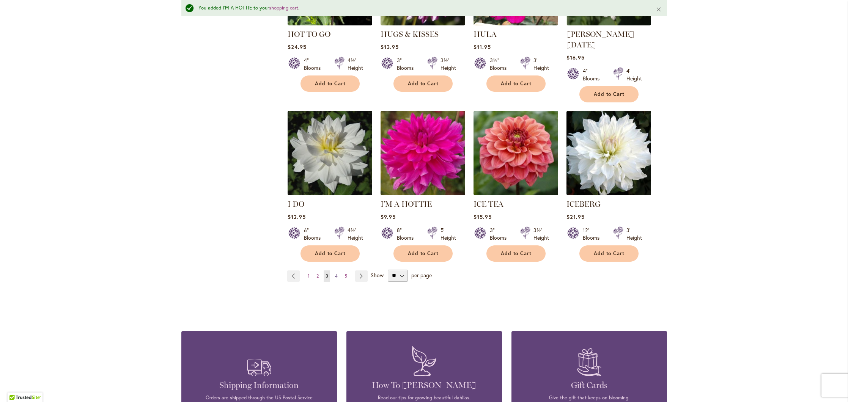
click at [335, 273] on span "4" at bounding box center [336, 276] width 3 height 6
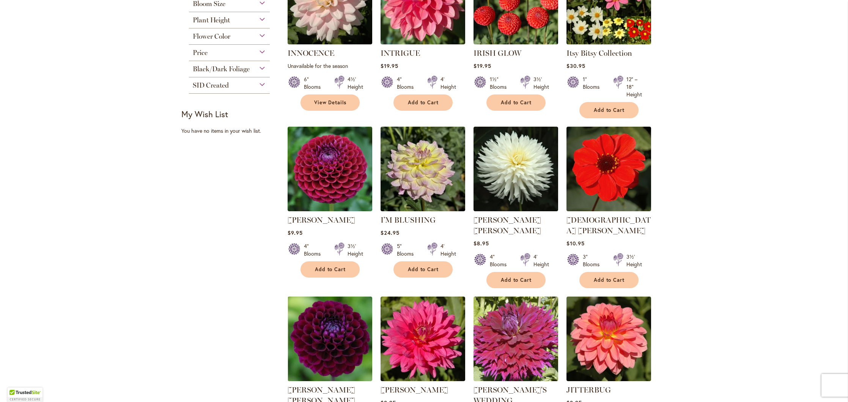
scroll to position [389, 0]
click at [324, 269] on span "Add to Cart" at bounding box center [330, 269] width 31 height 6
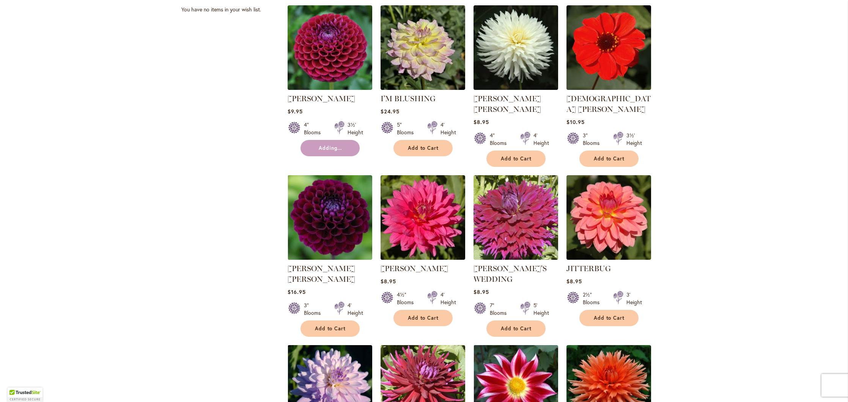
scroll to position [549, 0]
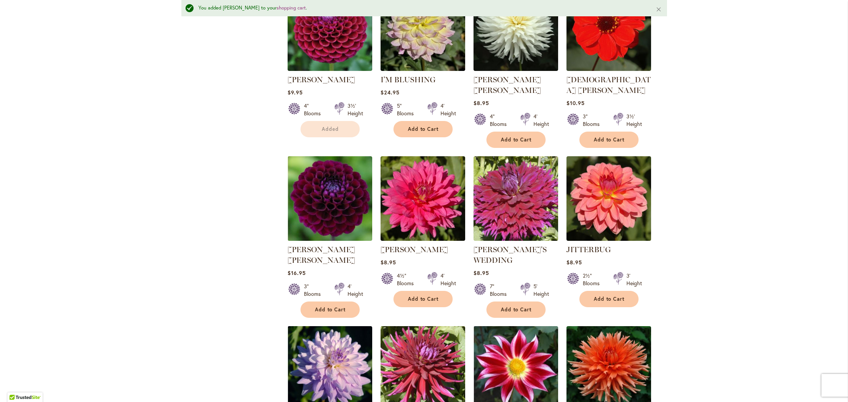
click at [323, 283] on div "3" Blooms" at bounding box center [314, 290] width 21 height 15
click at [609, 291] on button "Add to Cart" at bounding box center [608, 299] width 59 height 16
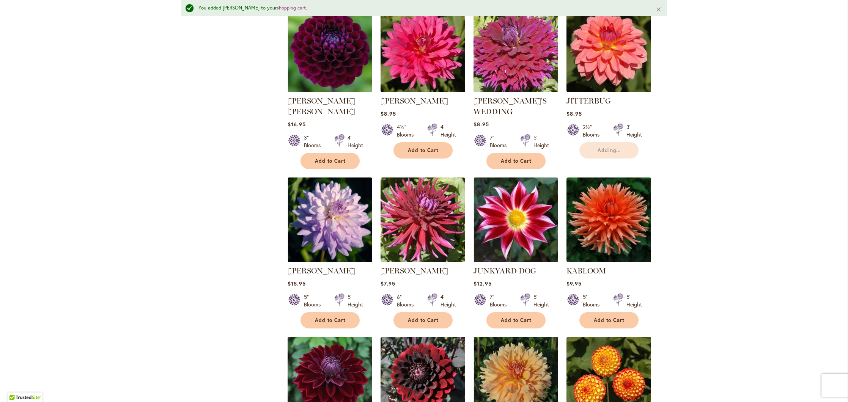
scroll to position [708, 0]
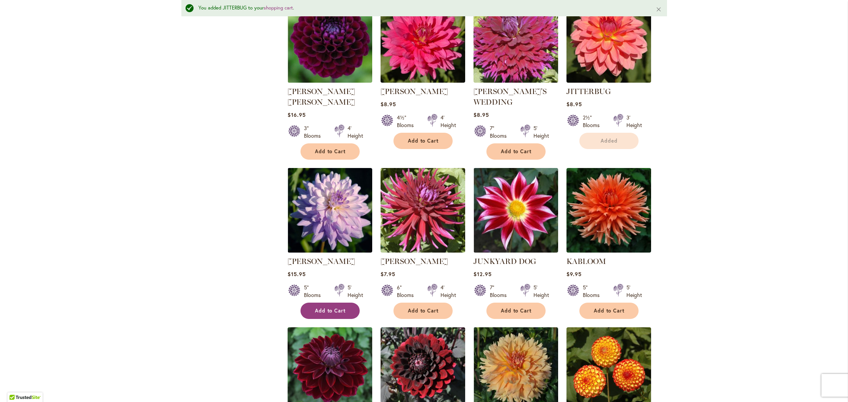
click at [330, 308] on span "Add to Cart" at bounding box center [330, 311] width 31 height 6
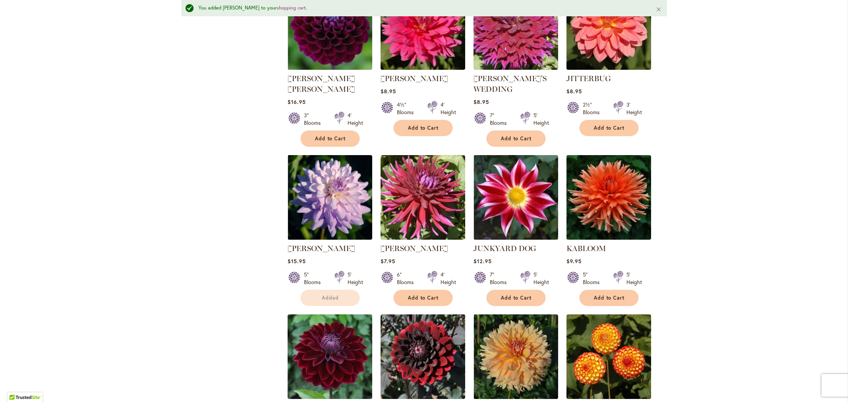
scroll to position [727, 0]
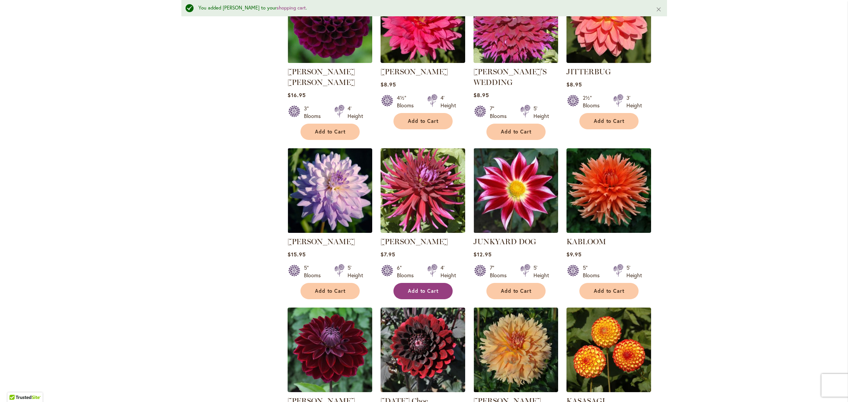
click at [416, 288] on span "Add to Cart" at bounding box center [423, 291] width 31 height 6
click at [610, 283] on button "Add to Cart" at bounding box center [608, 291] width 59 height 16
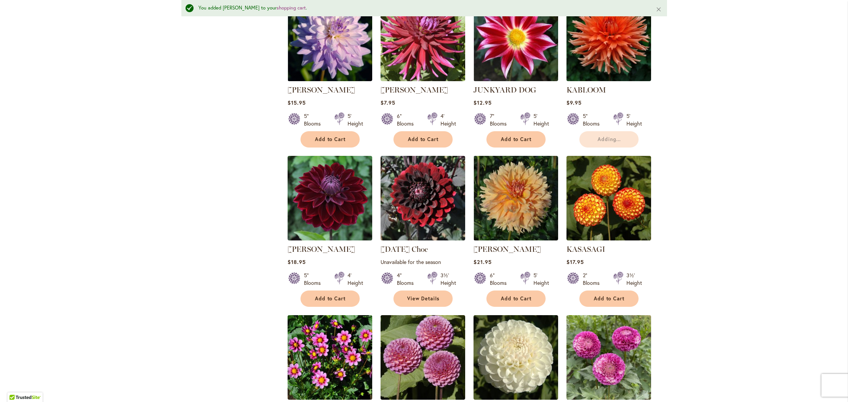
scroll to position [899, 0]
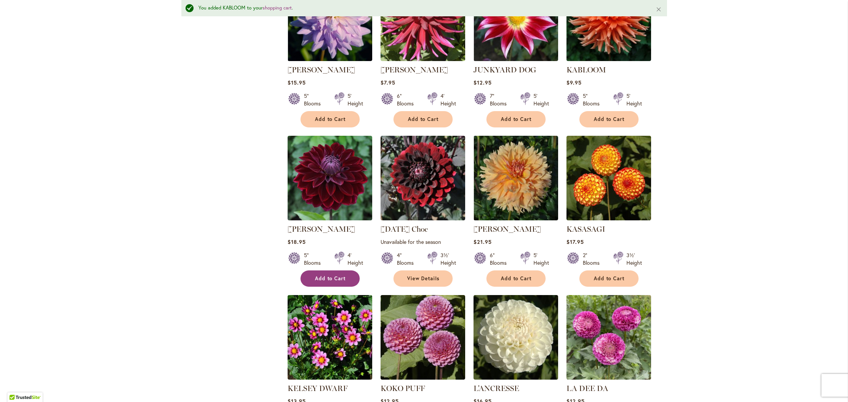
click at [329, 275] on span "Add to Cart" at bounding box center [330, 278] width 31 height 6
click at [615, 275] on span "Add to Cart" at bounding box center [609, 278] width 31 height 6
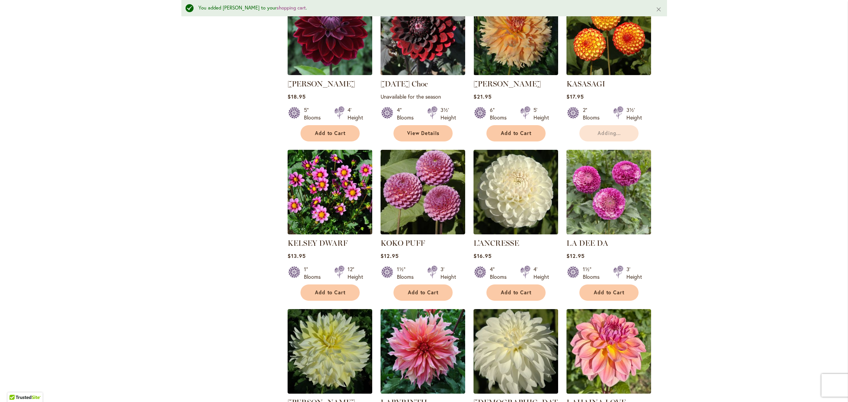
scroll to position [1067, 0]
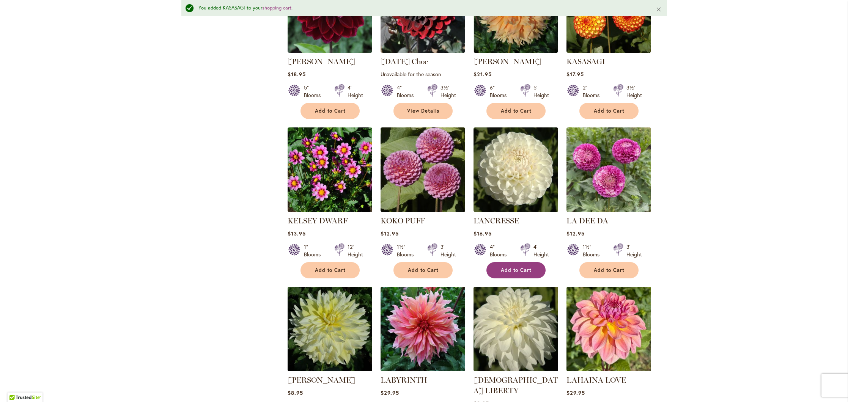
click at [511, 267] on span "Add to Cart" at bounding box center [516, 270] width 31 height 6
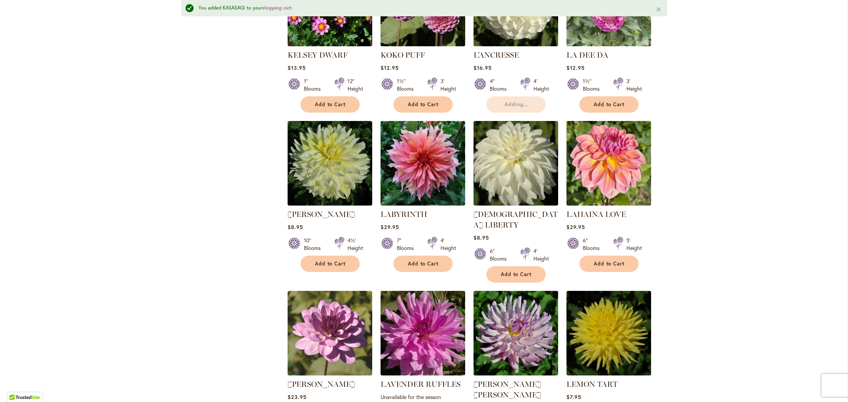
scroll to position [1248, 0]
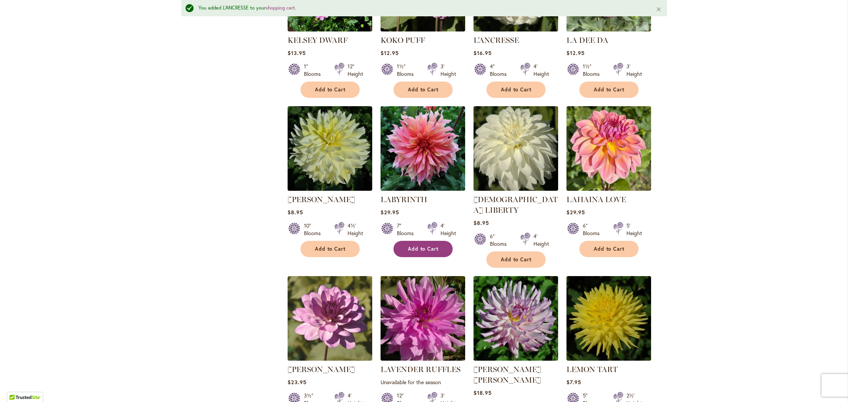
click at [418, 246] on span "Add to Cart" at bounding box center [423, 249] width 31 height 6
click at [513, 256] on span "Add to Cart" at bounding box center [516, 259] width 31 height 6
click at [593, 241] on button "Add to Cart" at bounding box center [608, 249] width 59 height 16
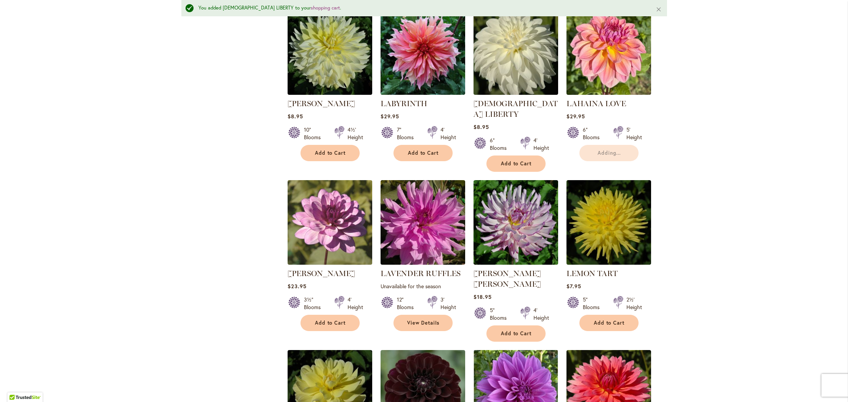
scroll to position [1383, 0]
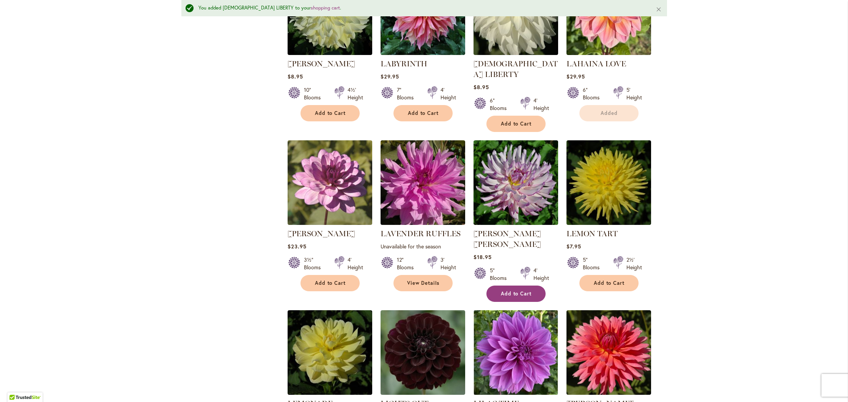
click at [507, 291] on span "Add to Cart" at bounding box center [516, 294] width 31 height 6
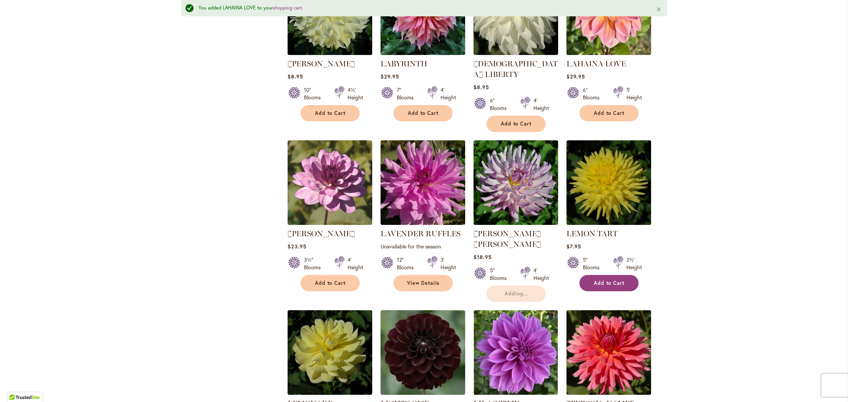
click at [616, 280] on span "Add to Cart" at bounding box center [609, 283] width 31 height 6
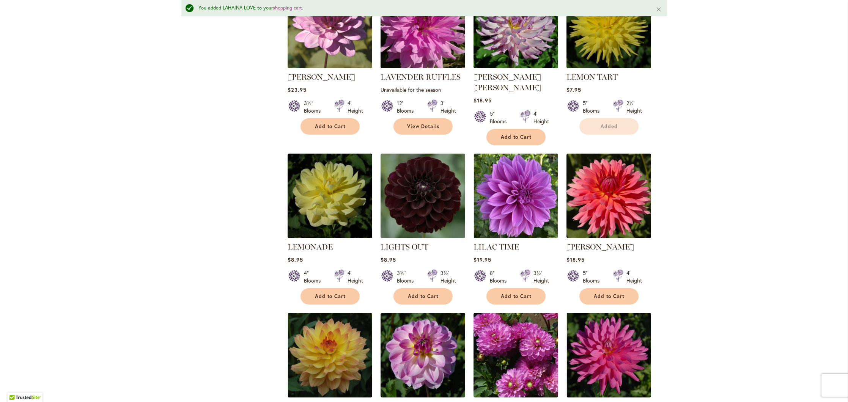
scroll to position [1537, 0]
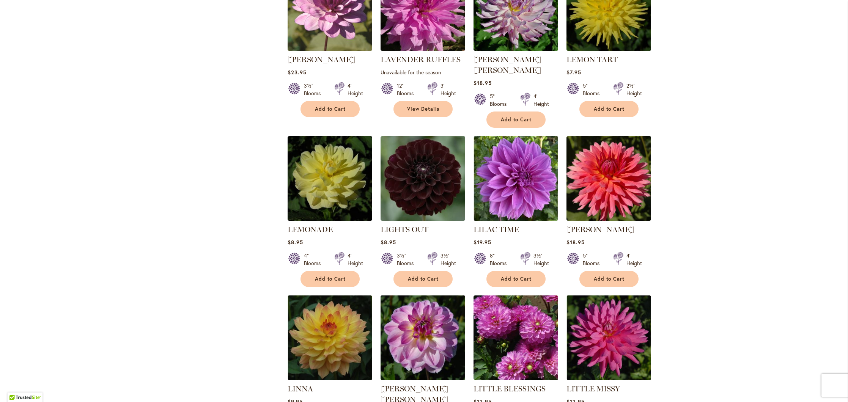
click at [412, 294] on img at bounding box center [422, 338] width 89 height 89
click at [516, 276] on span "Add to Cart" at bounding box center [516, 279] width 31 height 6
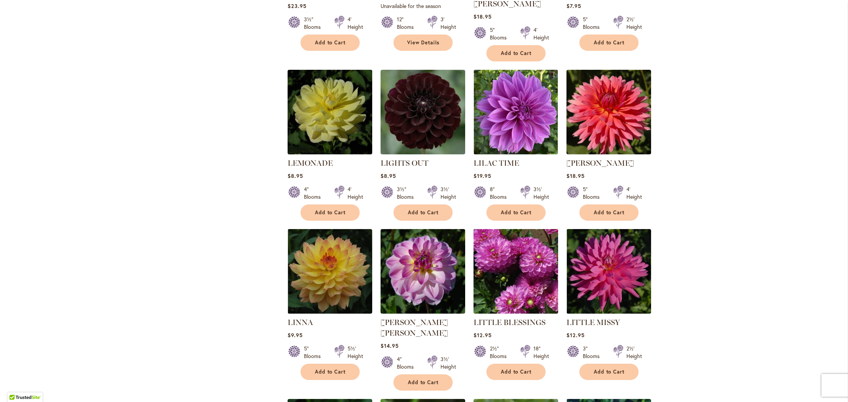
scroll to position [1606, 0]
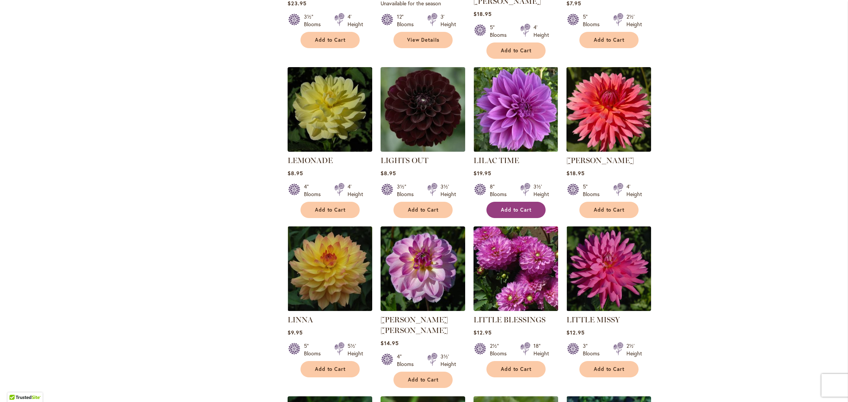
click at [510, 207] on span "Add to Cart" at bounding box center [516, 210] width 31 height 6
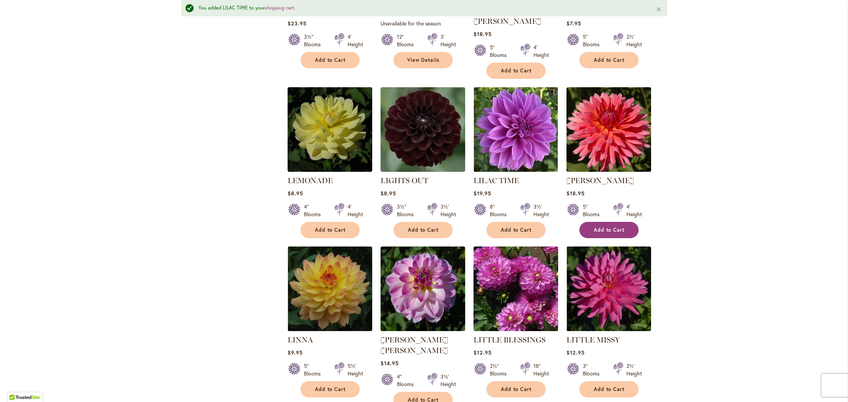
click at [614, 227] on span "Add to Cart" at bounding box center [609, 230] width 31 height 6
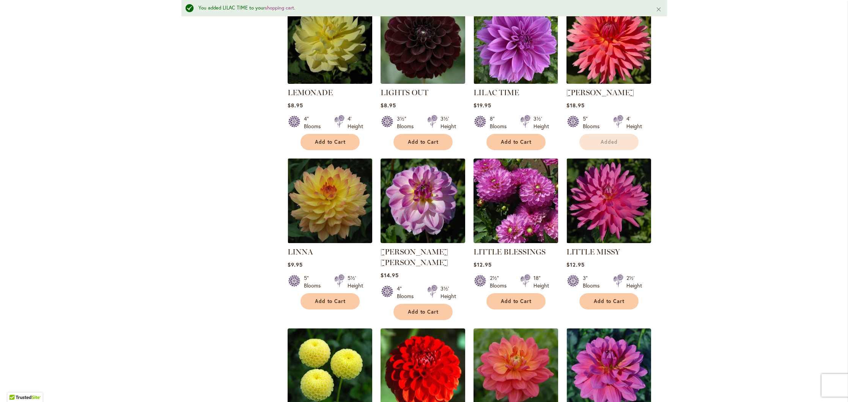
scroll to position [1699, 0]
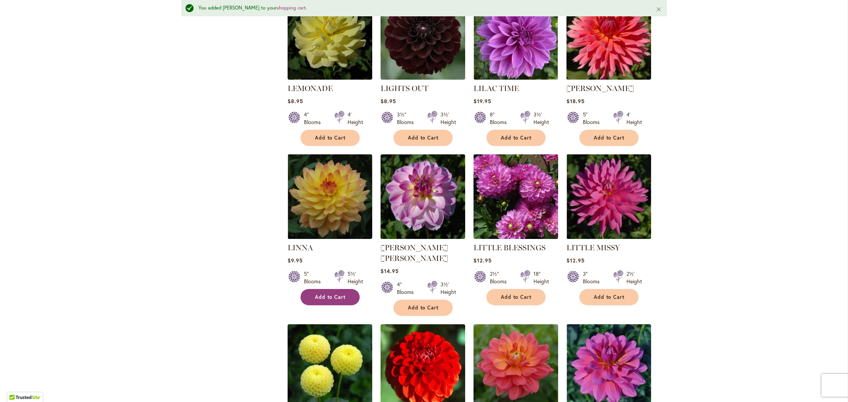
click at [318, 294] on span "Add to Cart" at bounding box center [330, 297] width 31 height 6
click at [428, 305] on span "Add to Cart" at bounding box center [423, 308] width 31 height 6
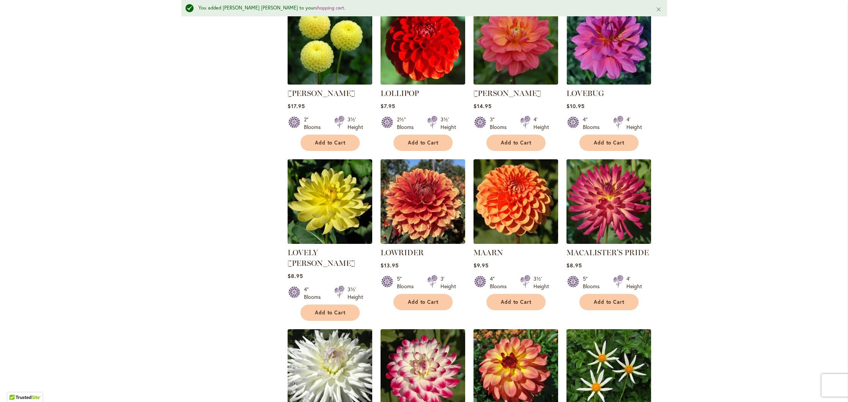
scroll to position [0, 0]
click at [618, 299] on span "Add to Cart" at bounding box center [609, 302] width 31 height 6
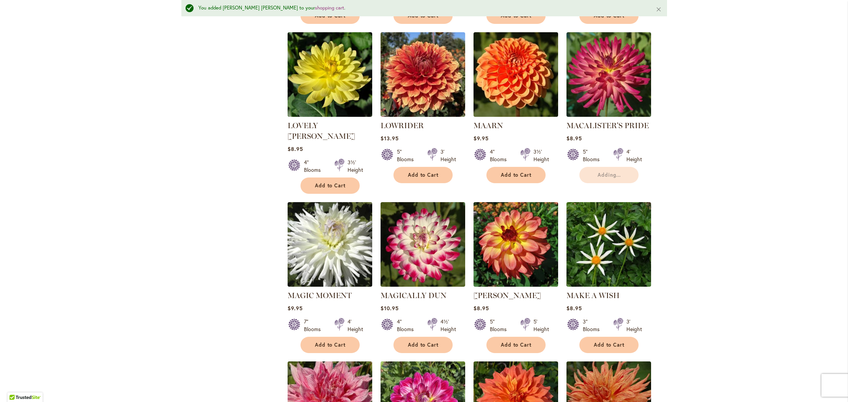
scroll to position [2151, 0]
click at [422, 341] on span "Add to Cart" at bounding box center [423, 344] width 31 height 6
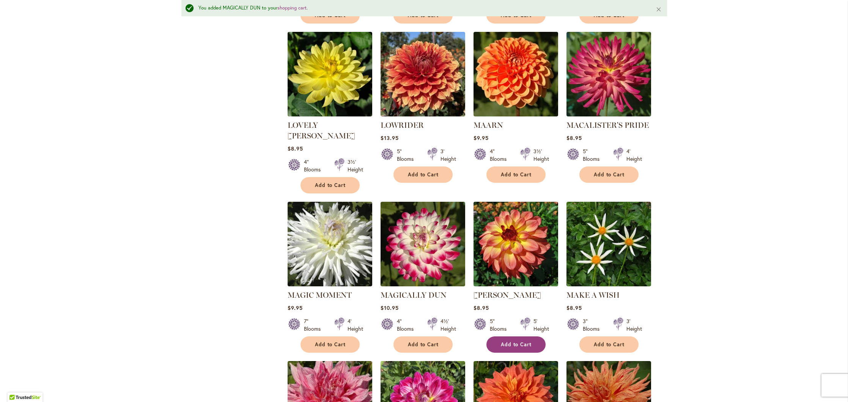
click at [511, 341] on span "Add to Cart" at bounding box center [516, 344] width 31 height 6
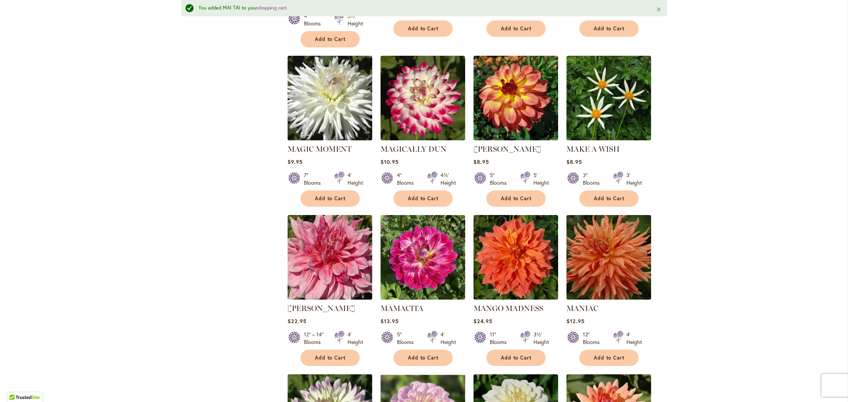
scroll to position [2297, 0]
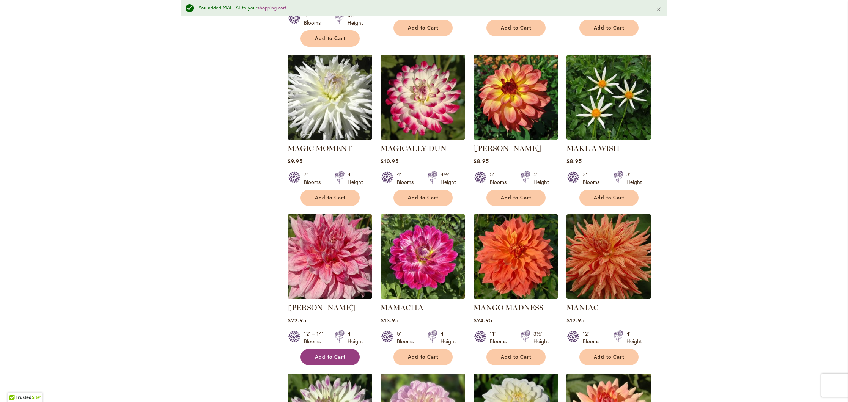
click at [314, 349] on button "Add to Cart" at bounding box center [330, 357] width 59 height 16
click at [519, 354] on span "Add to Cart" at bounding box center [516, 357] width 31 height 6
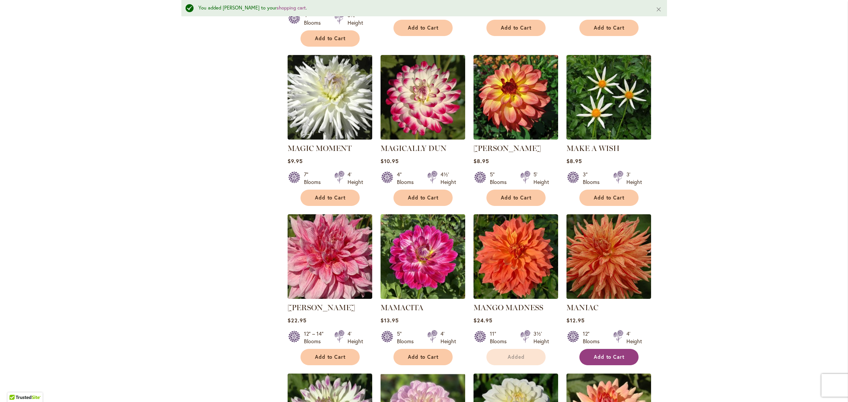
click at [615, 354] on span "Add to Cart" at bounding box center [609, 357] width 31 height 6
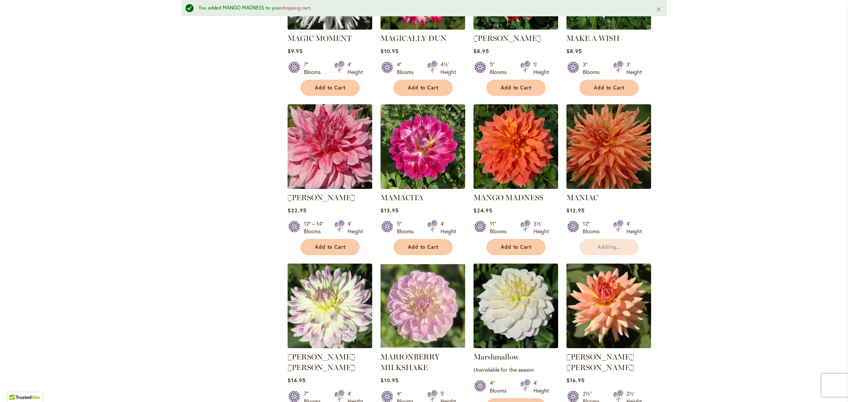
scroll to position [2440, 0]
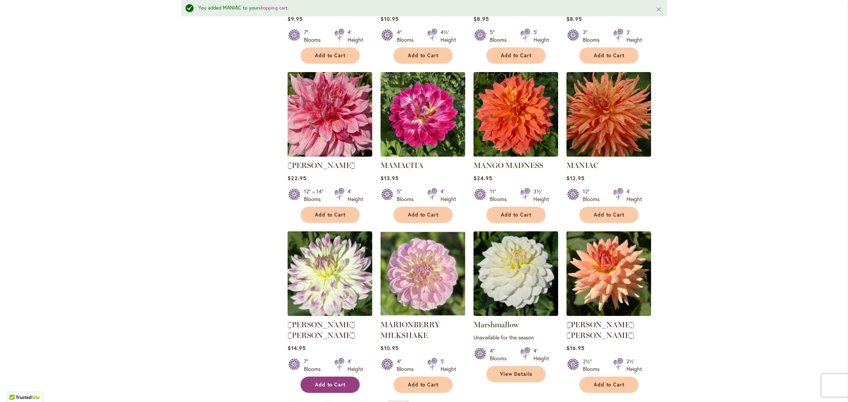
click at [324, 382] on span "Add to Cart" at bounding box center [330, 385] width 31 height 6
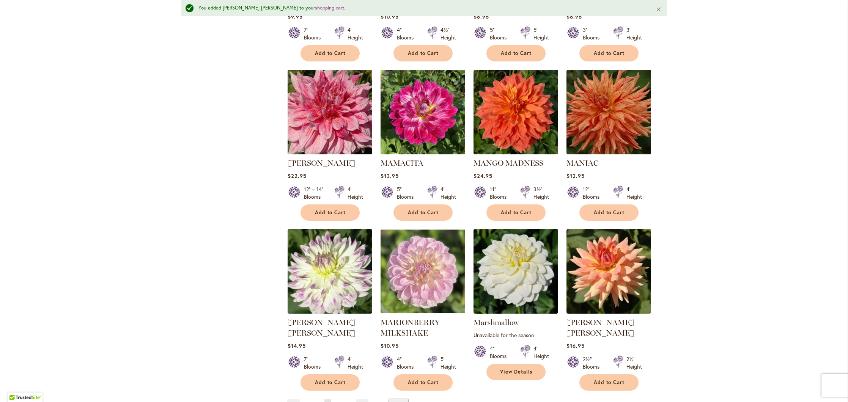
scroll to position [0, 0]
click at [336, 402] on span "5" at bounding box center [337, 405] width 3 height 6
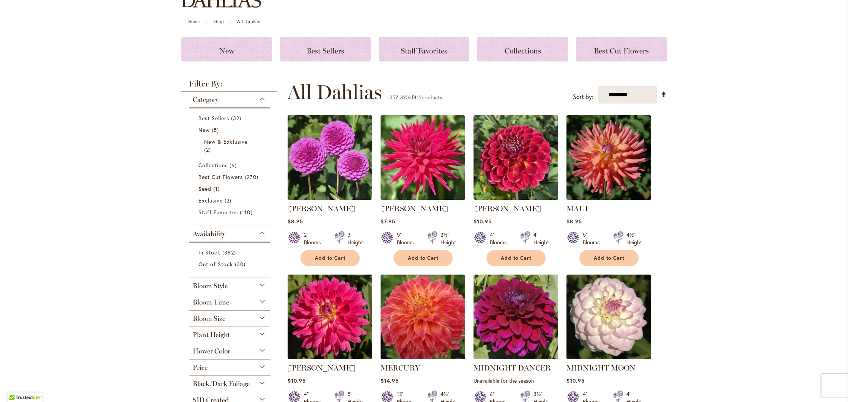
scroll to position [74, 0]
click at [422, 256] on span "Add to Cart" at bounding box center [423, 258] width 31 height 6
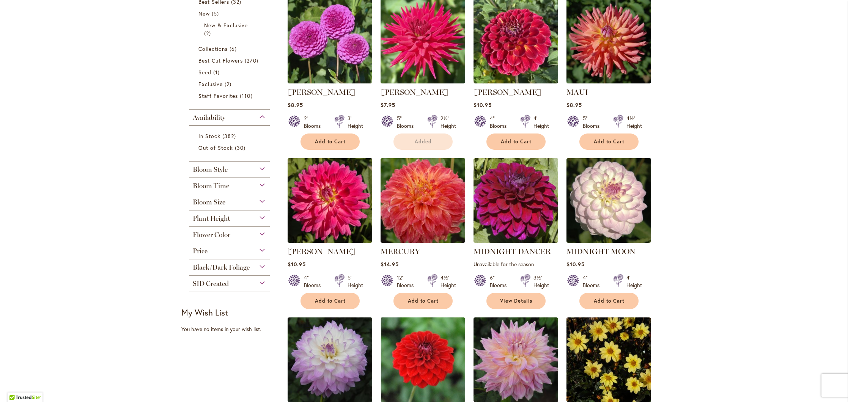
scroll to position [198, 0]
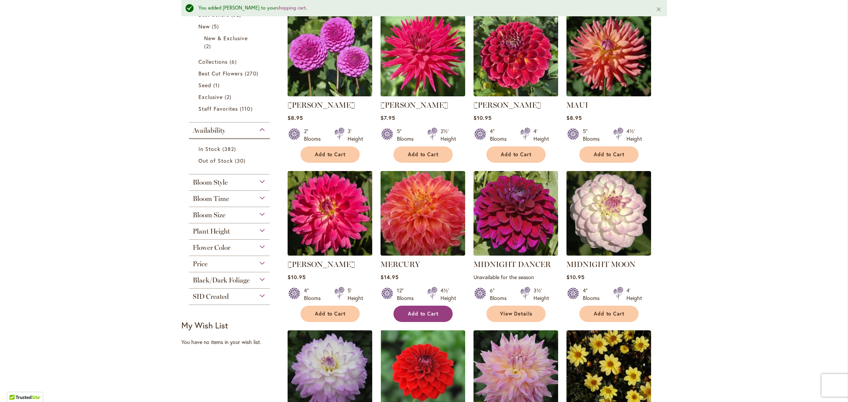
click at [415, 316] on span "Add to Cart" at bounding box center [423, 314] width 31 height 6
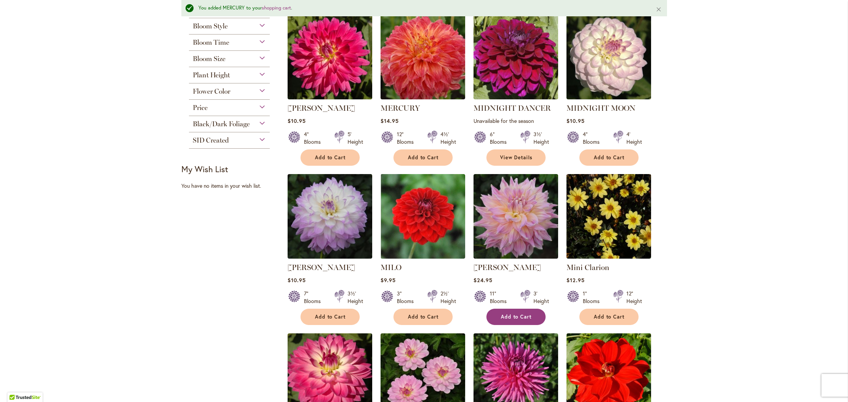
scroll to position [0, 0]
click at [522, 312] on button "Add to Cart" at bounding box center [515, 317] width 59 height 16
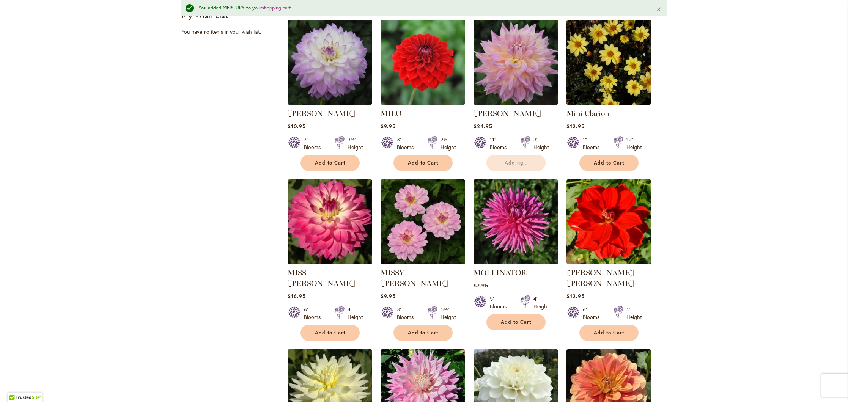
scroll to position [509, 0]
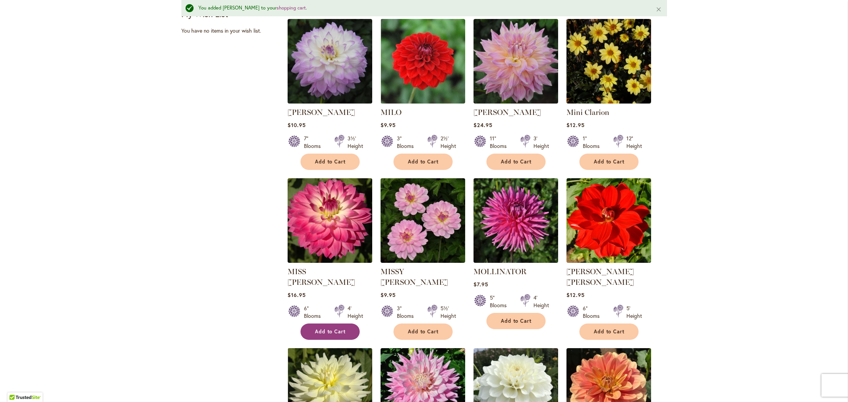
click at [320, 329] on span "Add to Cart" at bounding box center [330, 332] width 31 height 6
click at [519, 321] on span "Add to Cart" at bounding box center [516, 321] width 31 height 6
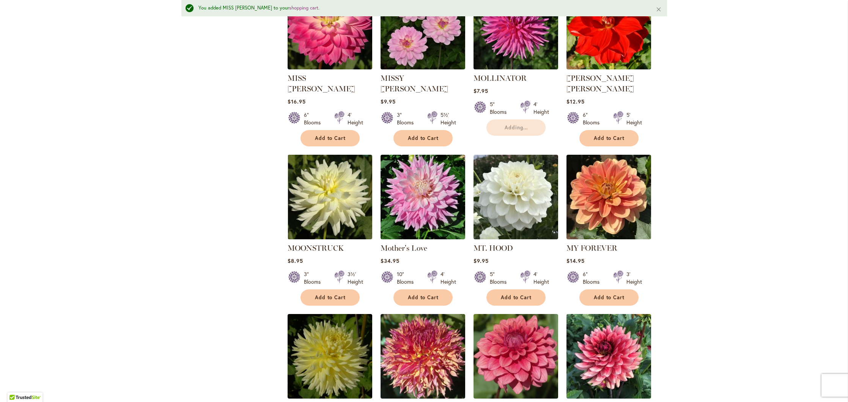
scroll to position [726, 0]
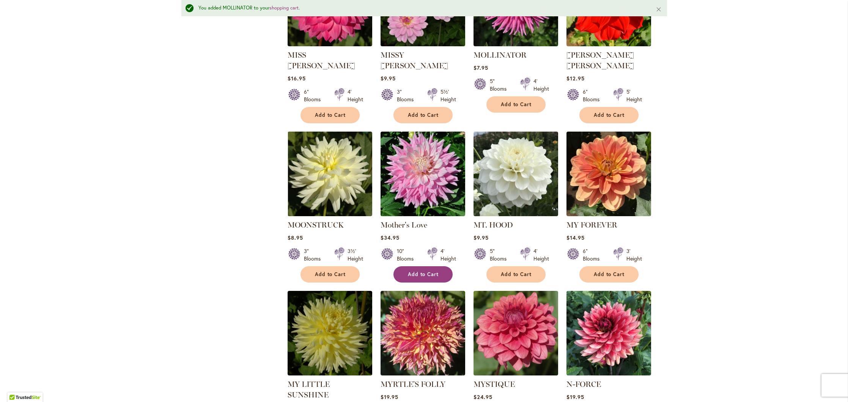
click at [427, 271] on span "Add to Cart" at bounding box center [423, 274] width 31 height 6
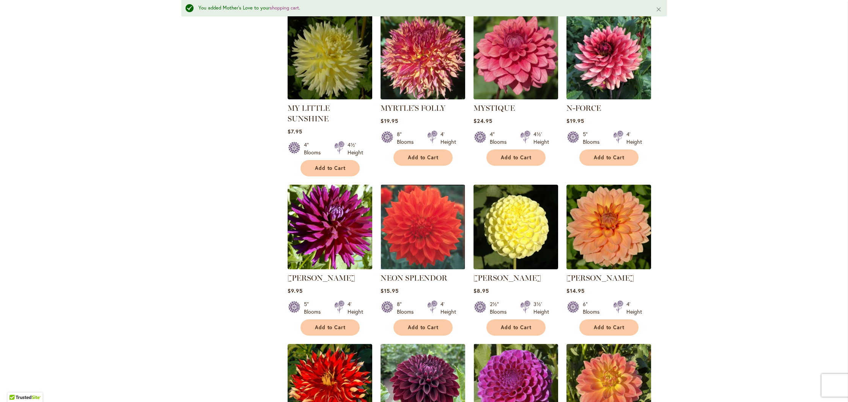
scroll to position [1004, 0]
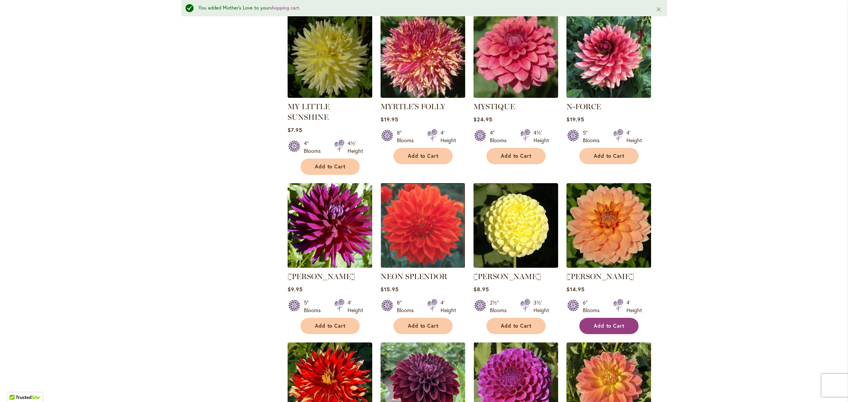
click at [595, 323] on span "Add to Cart" at bounding box center [609, 326] width 31 height 6
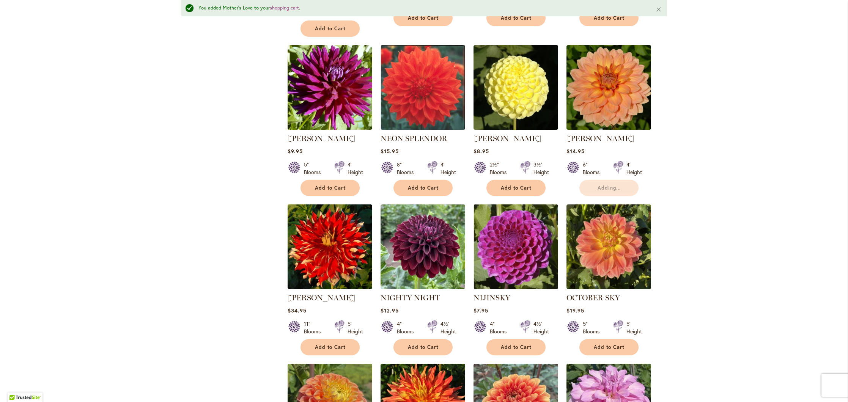
scroll to position [1150, 0]
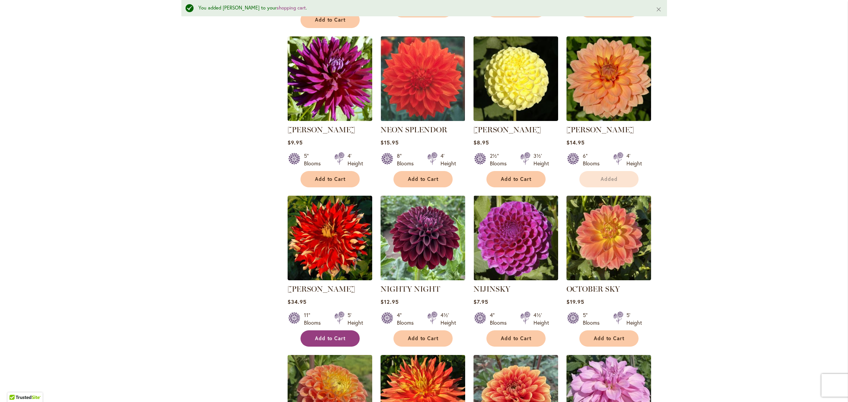
click at [331, 335] on span "Add to Cart" at bounding box center [330, 338] width 31 height 6
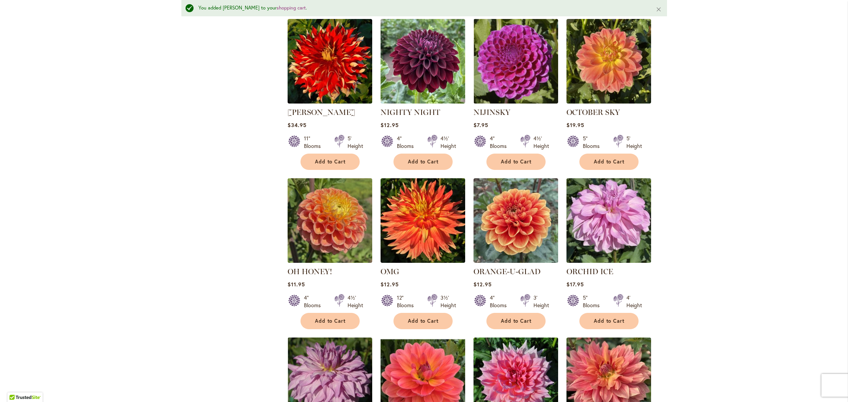
scroll to position [1328, 0]
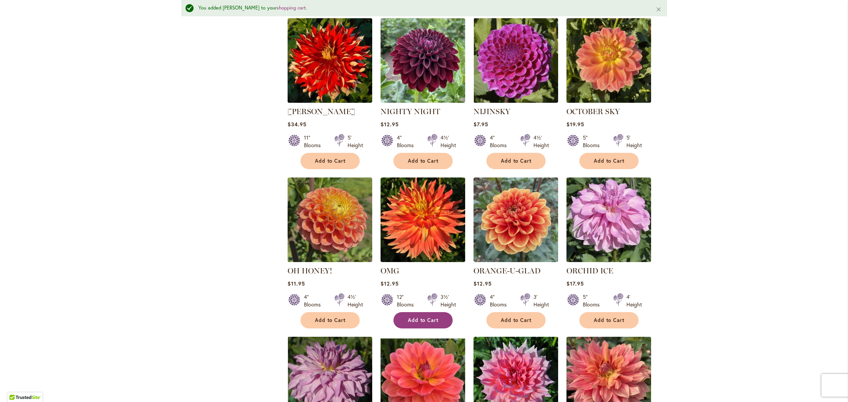
click at [432, 317] on span "Add to Cart" at bounding box center [423, 320] width 31 height 6
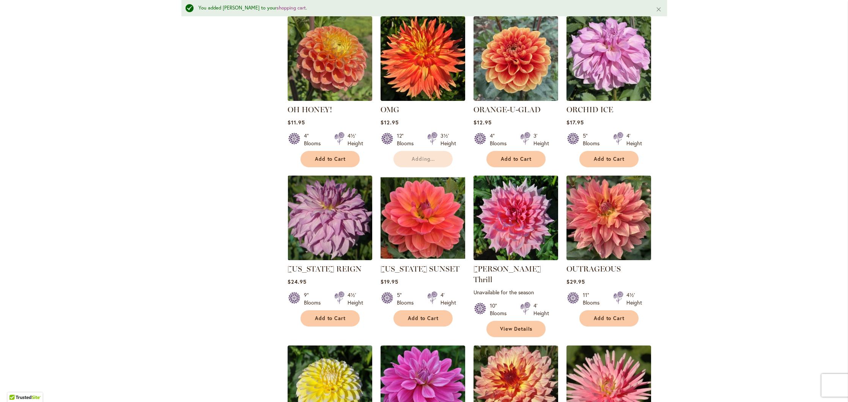
scroll to position [1490, 0]
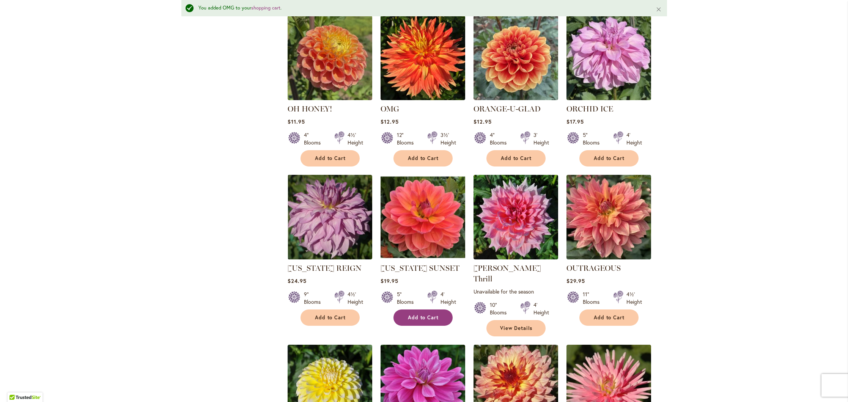
click at [412, 315] on span "Add to Cart" at bounding box center [423, 318] width 31 height 6
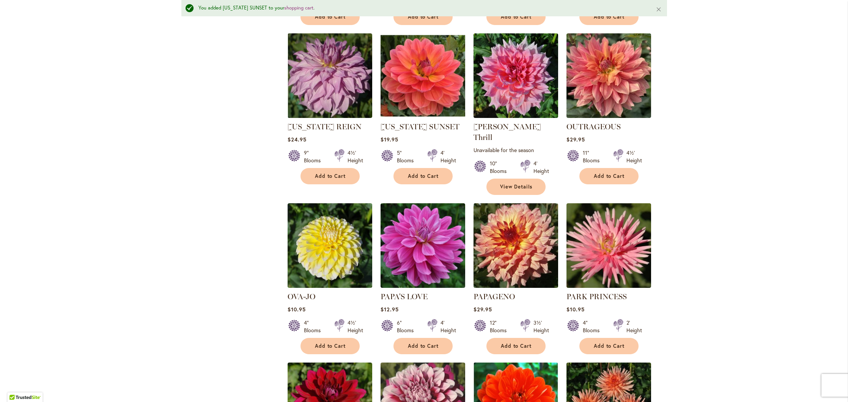
scroll to position [1632, 0]
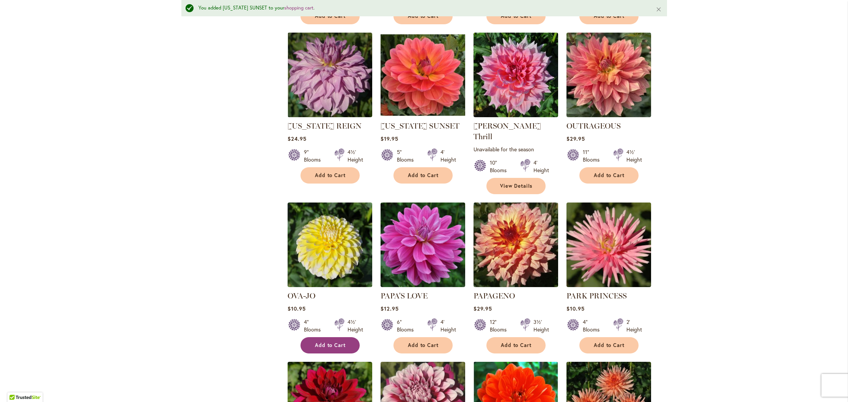
click at [319, 342] on span "Add to Cart" at bounding box center [330, 345] width 31 height 6
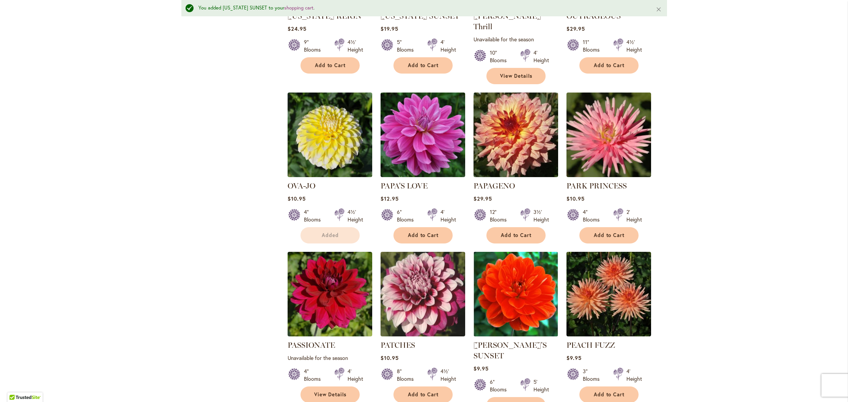
scroll to position [1789, 0]
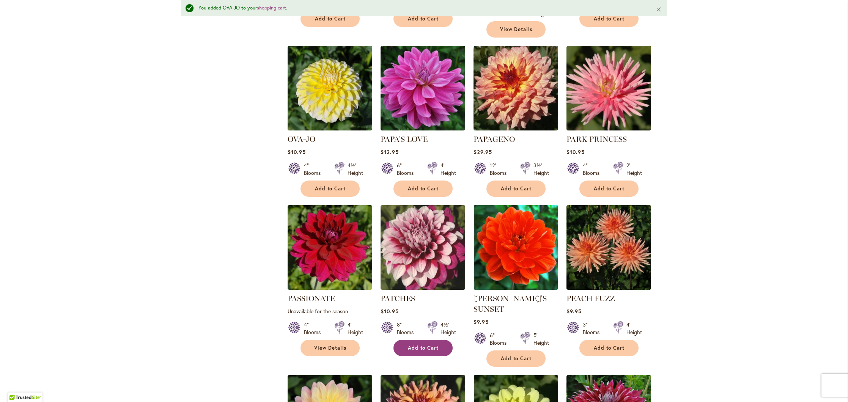
click at [425, 345] on span "Add to Cart" at bounding box center [423, 348] width 31 height 6
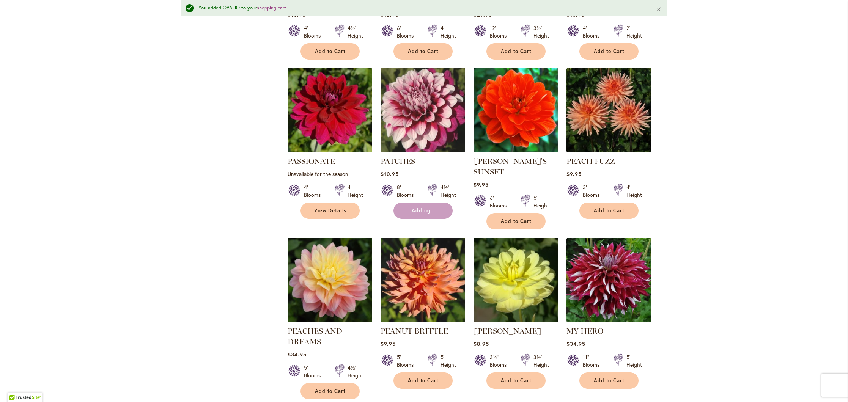
scroll to position [1973, 0]
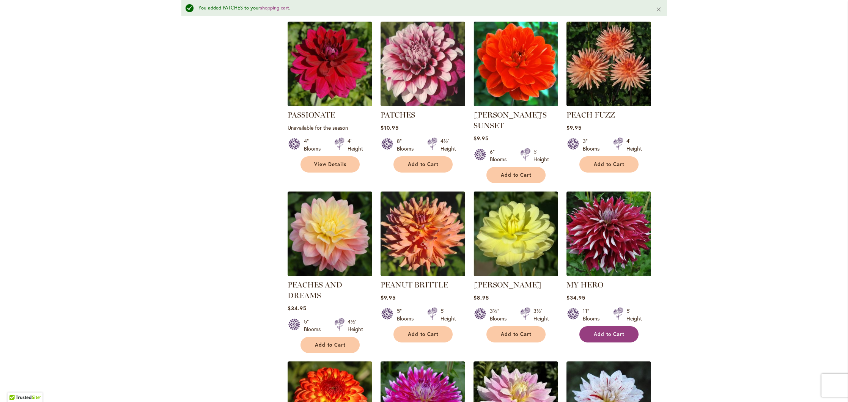
click at [600, 326] on button "Add to Cart" at bounding box center [608, 334] width 59 height 16
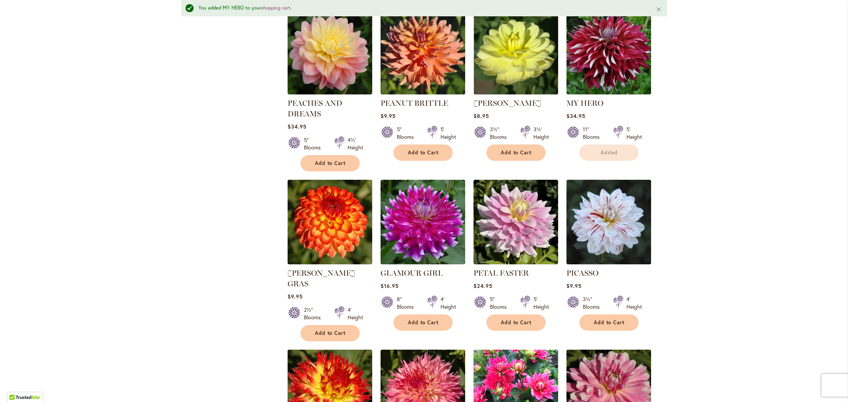
scroll to position [0, 0]
click at [411, 315] on button "Add to Cart" at bounding box center [422, 323] width 59 height 16
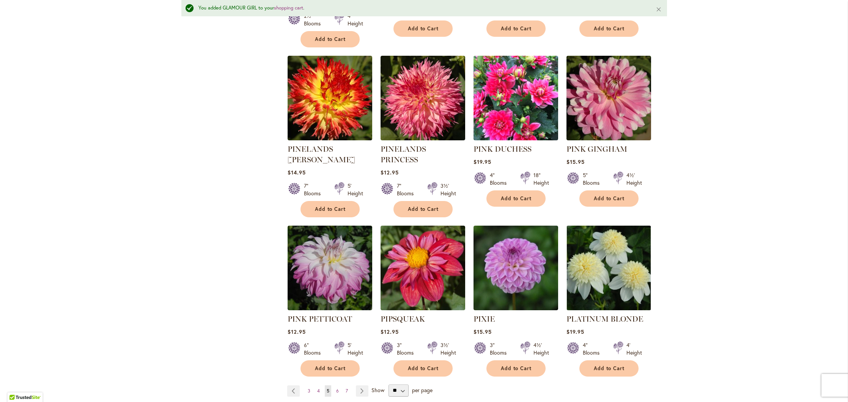
scroll to position [2450, 0]
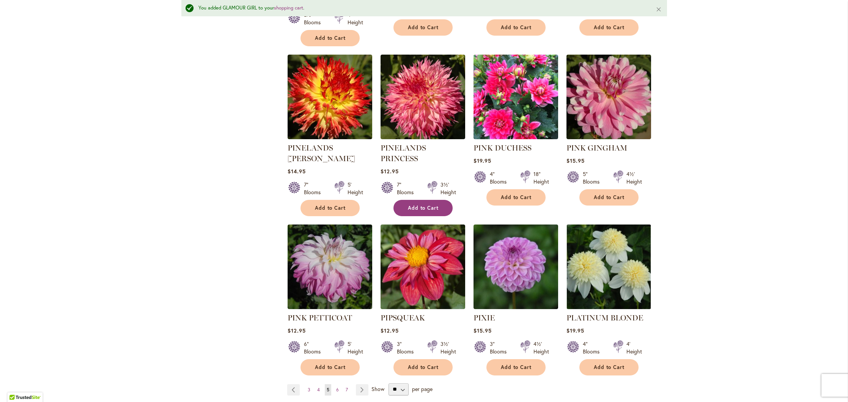
click at [433, 200] on button "Add to Cart" at bounding box center [422, 208] width 59 height 16
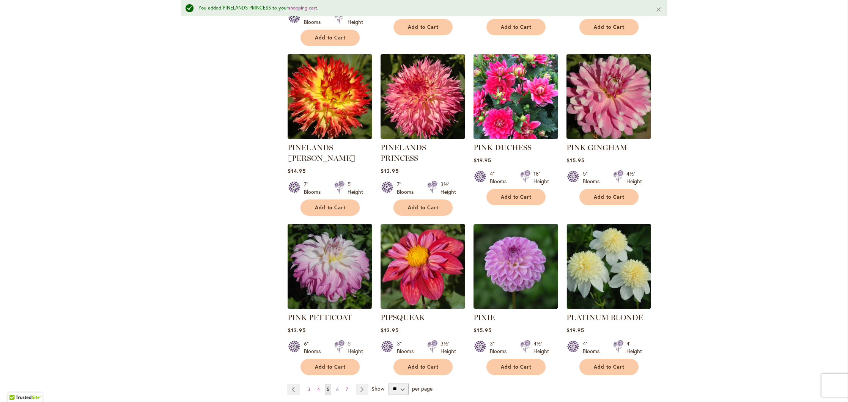
click at [338, 387] on span "6" at bounding box center [337, 390] width 3 height 6
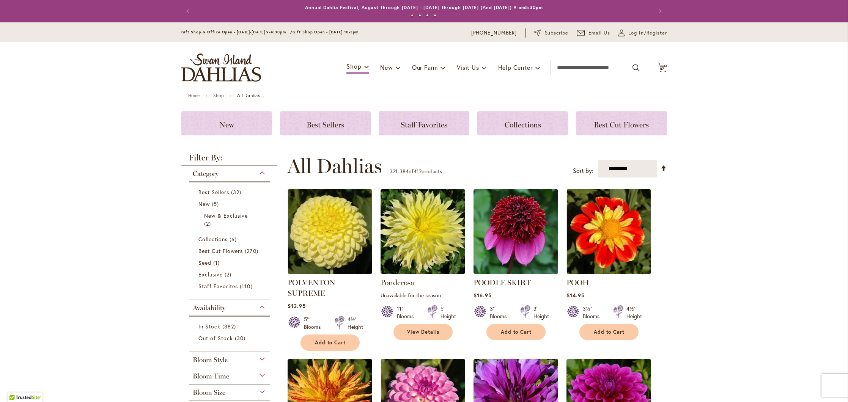
scroll to position [183, 0]
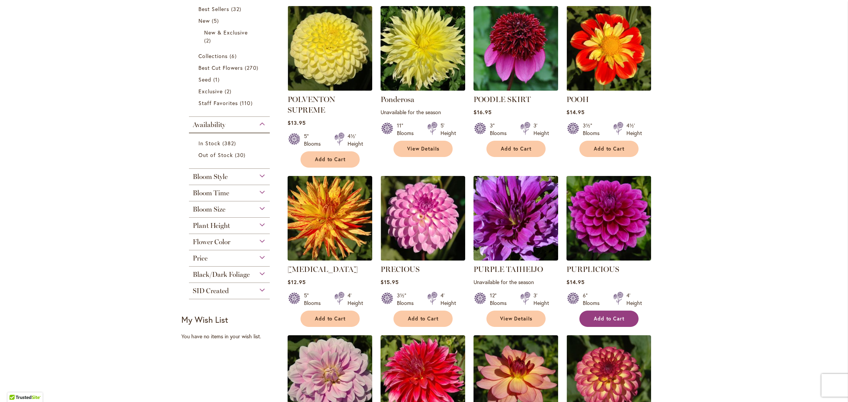
click at [614, 319] on span "Add to Cart" at bounding box center [609, 319] width 31 height 6
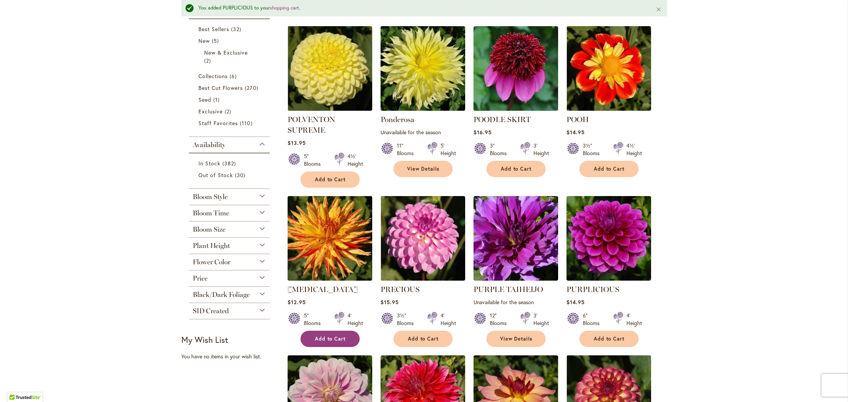
click at [331, 338] on span "Add to Cart" at bounding box center [330, 339] width 31 height 6
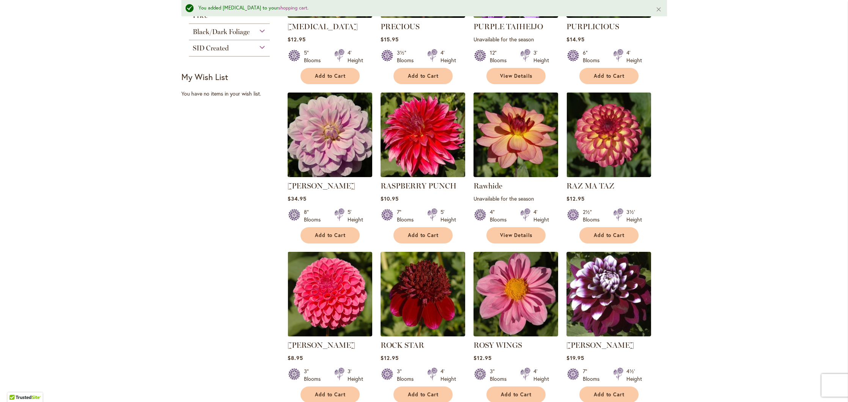
scroll to position [447, 0]
click at [419, 236] on span "Add to Cart" at bounding box center [423, 235] width 31 height 6
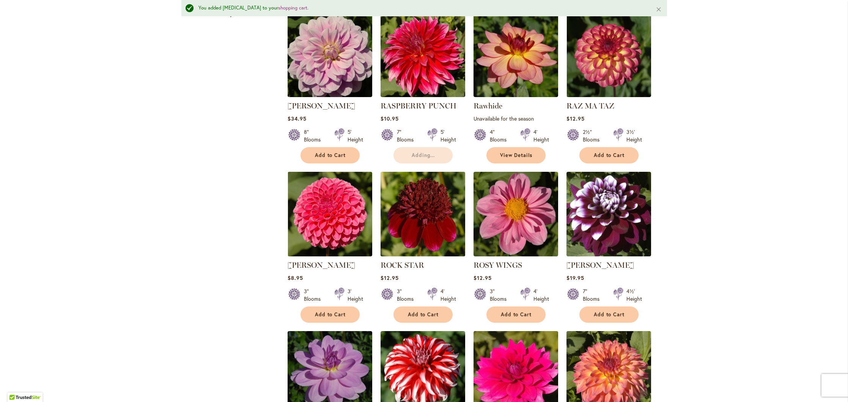
scroll to position [527, 0]
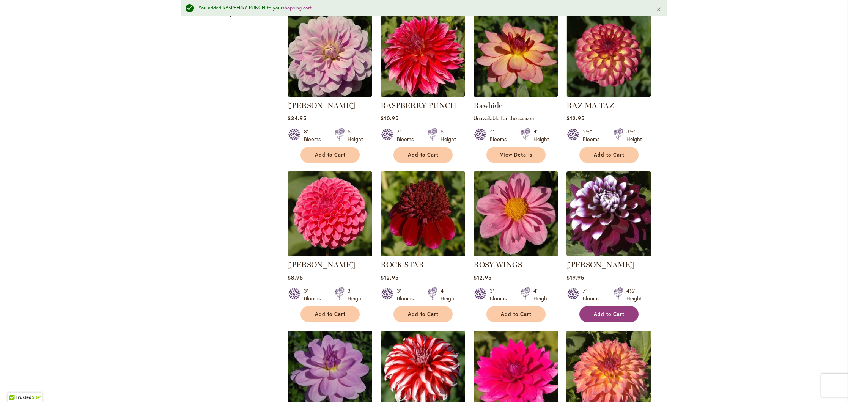
click at [594, 312] on span "Add to Cart" at bounding box center [609, 314] width 31 height 6
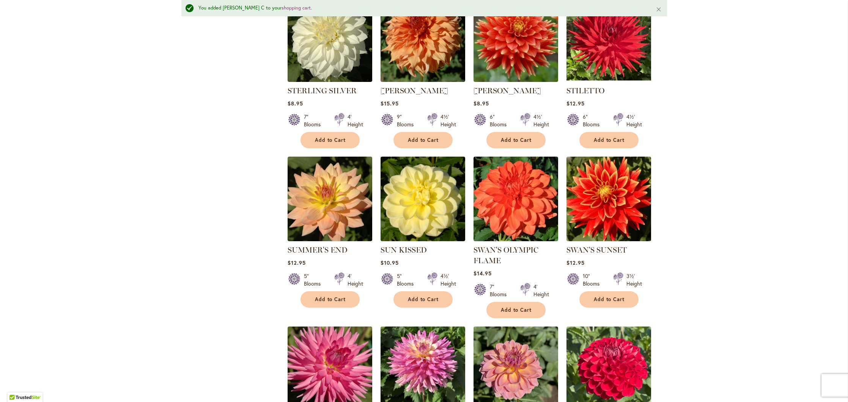
scroll to position [0, 0]
click at [607, 296] on span "Add to Cart" at bounding box center [609, 299] width 31 height 6
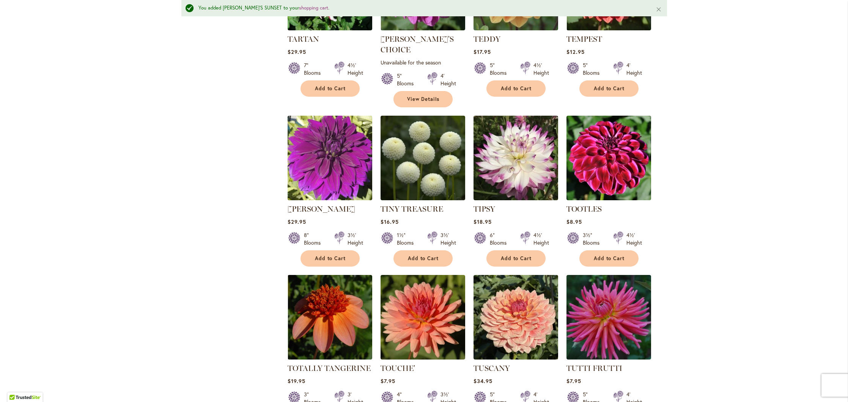
scroll to position [2377, 0]
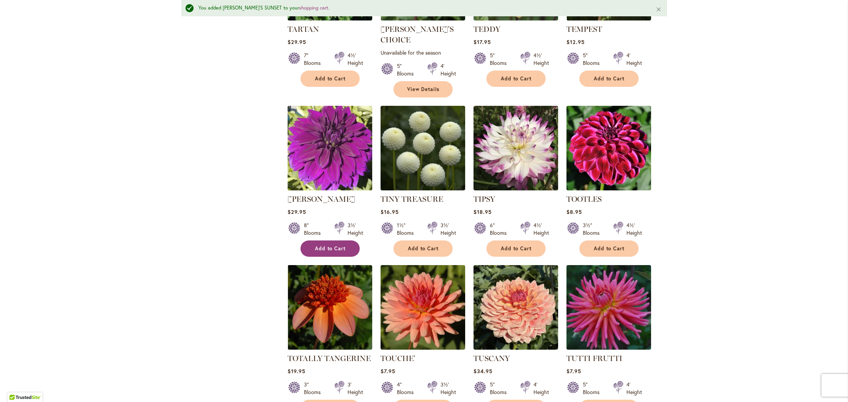
click at [329, 245] on span "Add to Cart" at bounding box center [330, 248] width 31 height 6
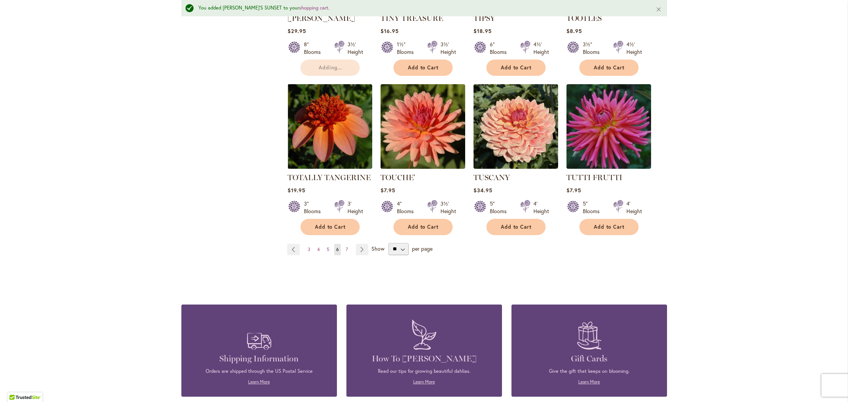
scroll to position [2560, 0]
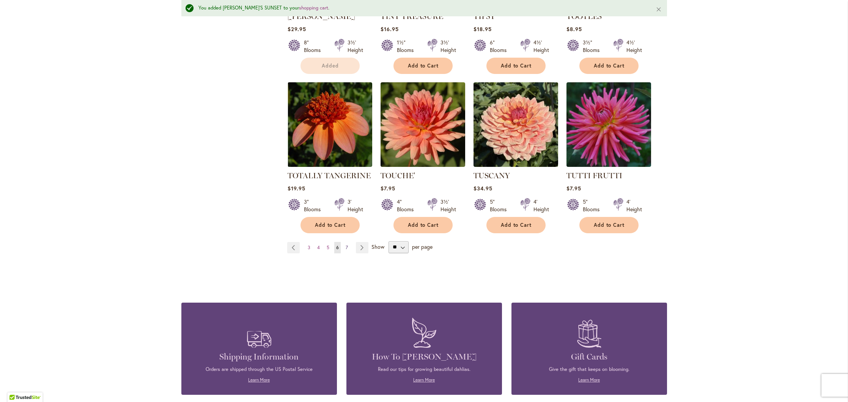
click at [346, 245] on span "7" at bounding box center [347, 248] width 2 height 6
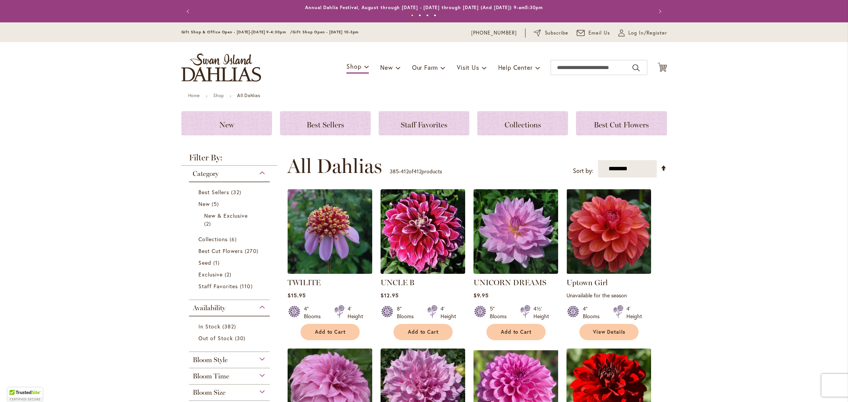
scroll to position [183, 0]
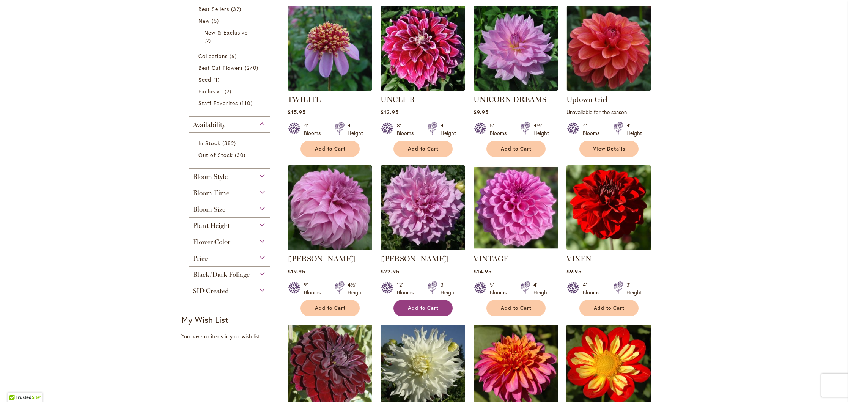
click at [416, 307] on span "Add to Cart" at bounding box center [423, 308] width 31 height 6
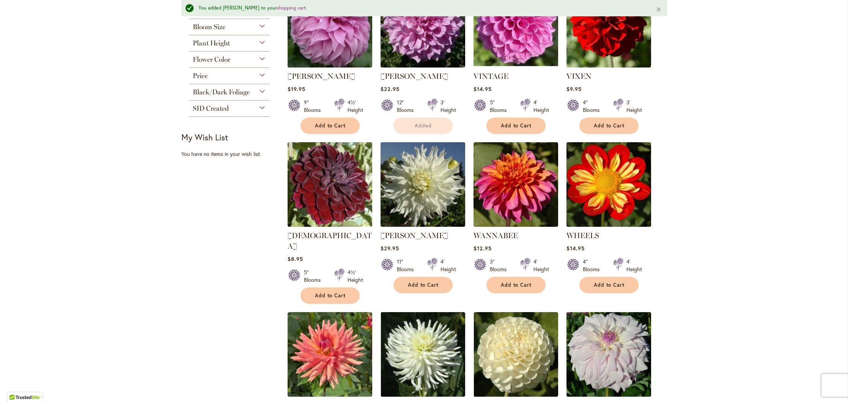
scroll to position [439, 0]
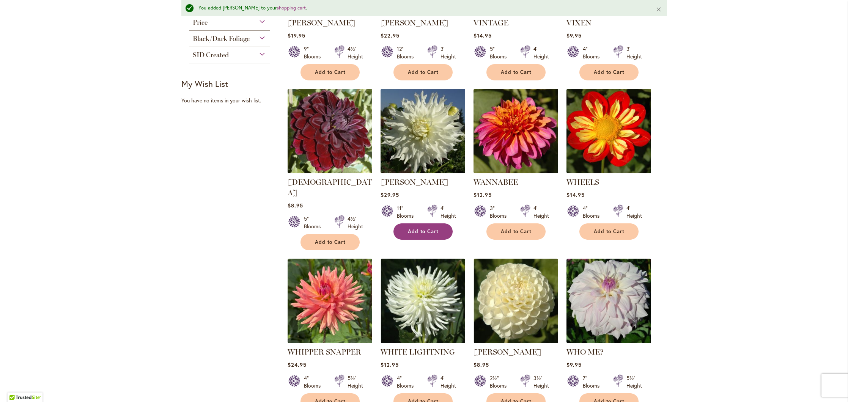
click at [422, 231] on span "Add to Cart" at bounding box center [423, 231] width 31 height 6
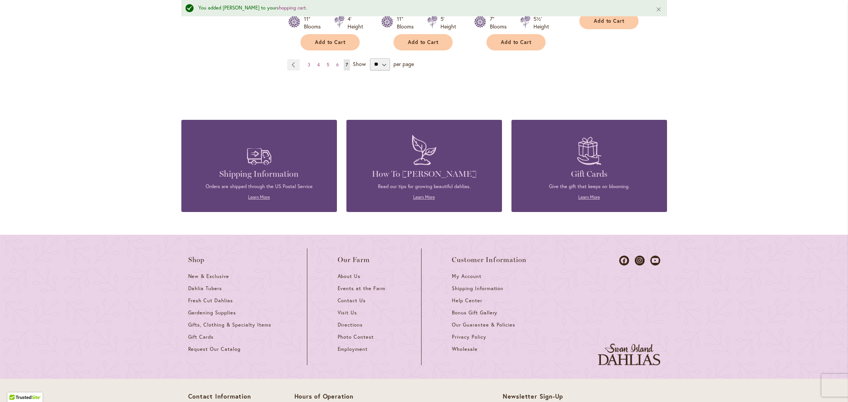
scroll to position [1276, 0]
click at [433, 195] on link "Learn More" at bounding box center [424, 198] width 22 height 6
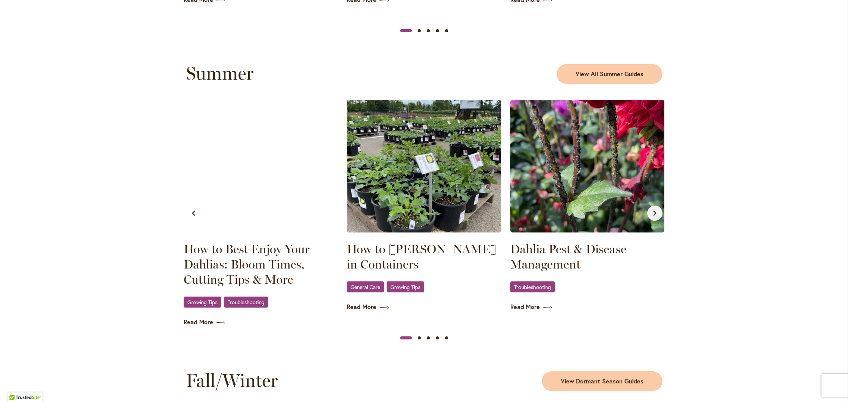
scroll to position [667, 0]
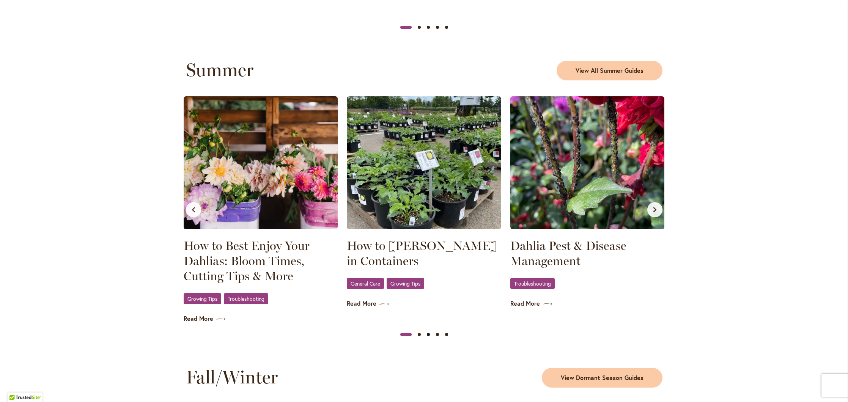
click at [428, 334] on button "Slide 3" at bounding box center [428, 334] width 9 height 9
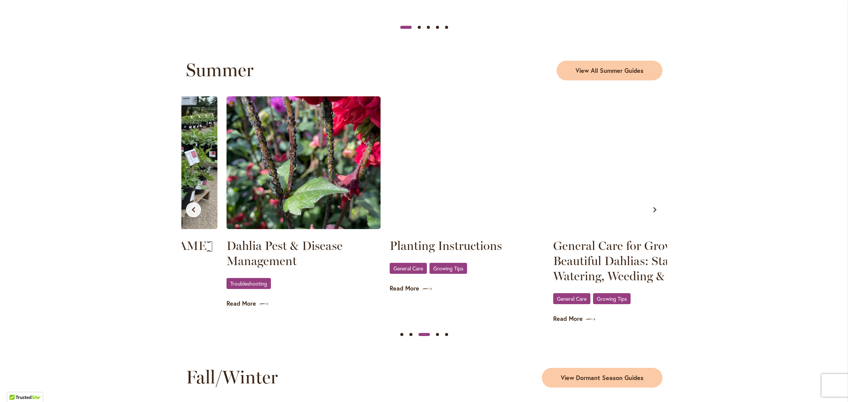
scroll to position [0, 327]
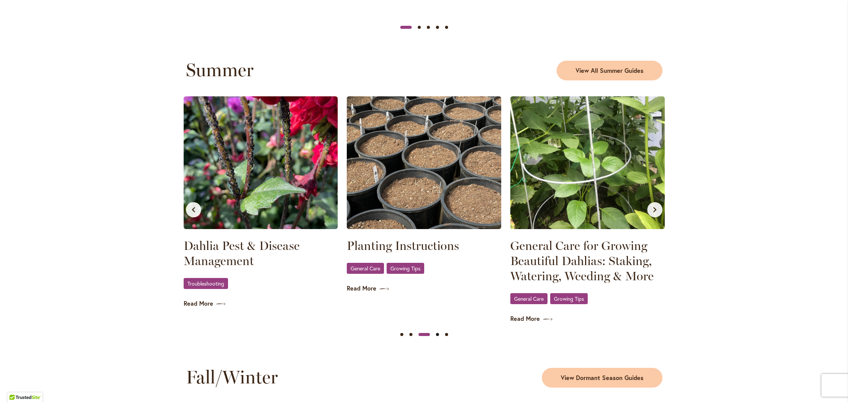
click at [437, 334] on button "Slide 4" at bounding box center [437, 334] width 9 height 9
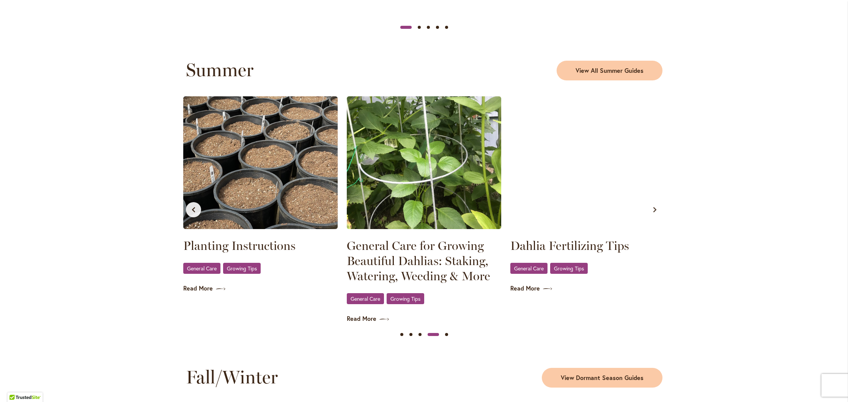
scroll to position [0, 490]
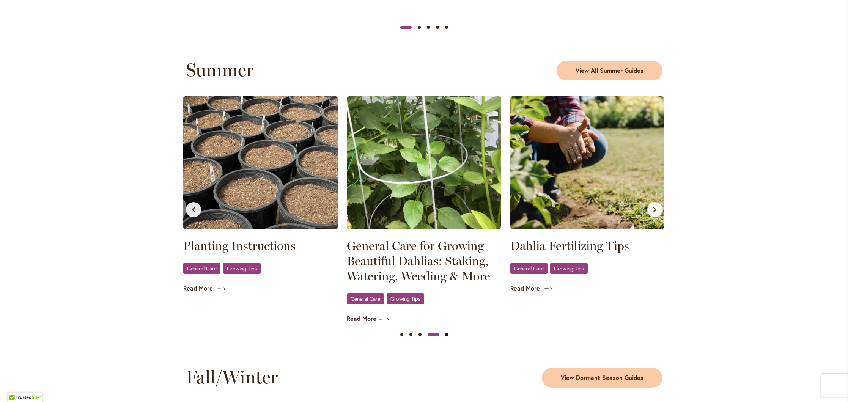
click at [447, 334] on button "Slide 5" at bounding box center [446, 334] width 9 height 9
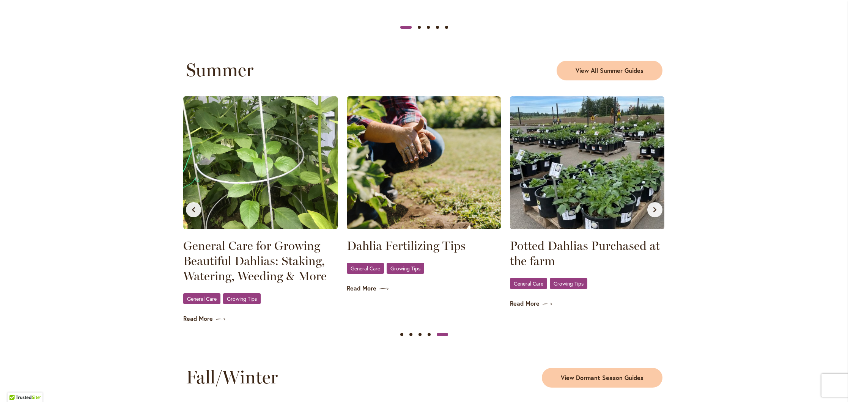
click at [364, 267] on span "General Care" at bounding box center [366, 268] width 30 height 5
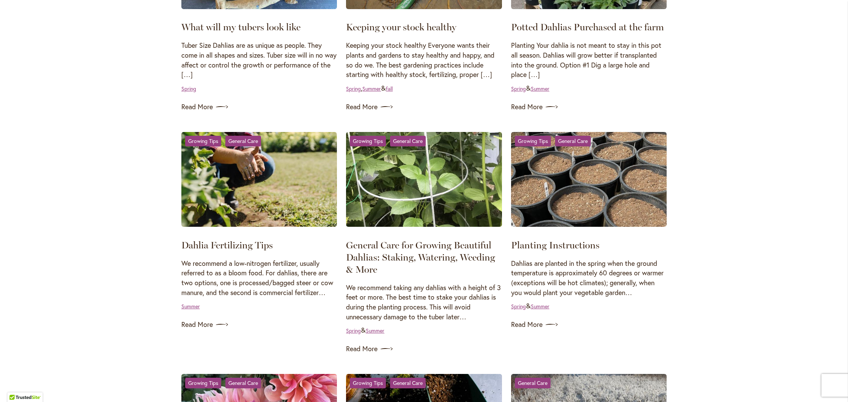
scroll to position [305, 0]
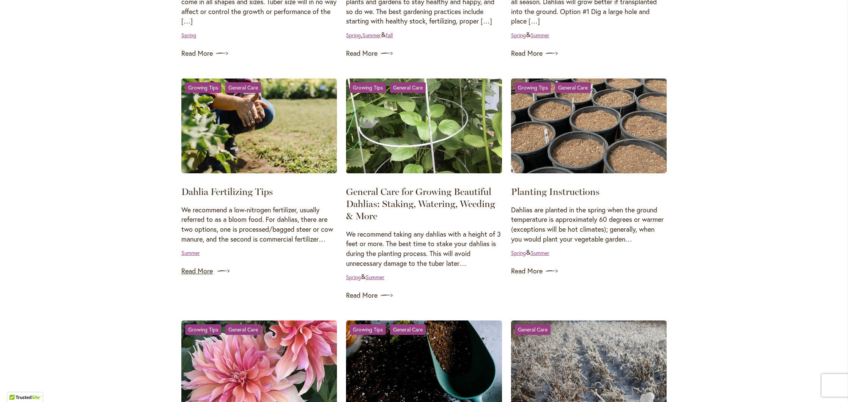
click at [198, 268] on link "Read More" at bounding box center [259, 271] width 156 height 12
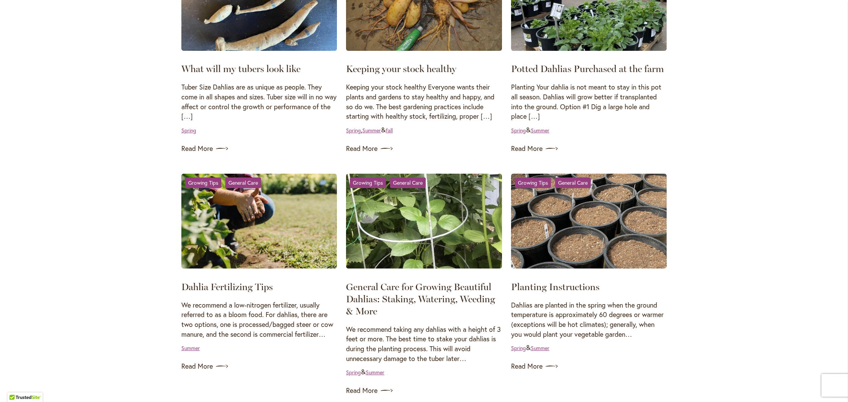
scroll to position [208, 0]
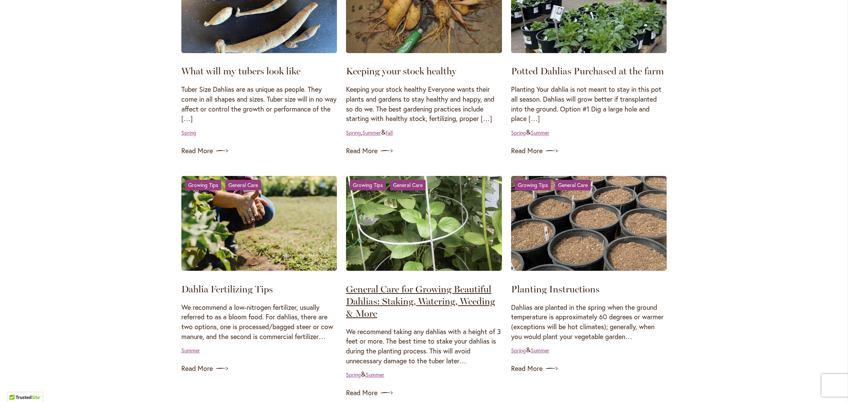
drag, startPoint x: 392, startPoint y: 280, endPoint x: 391, endPoint y: 284, distance: 4.8
click at [392, 280] on div "General Care for Growing Beautiful Dahlias: Staking, Watering, Weeding & More W…" at bounding box center [424, 277] width 156 height 203
click at [390, 285] on link "General Care for Growing Beautiful Dahlias: Staking, Watering, Weeding & More" at bounding box center [420, 301] width 149 height 36
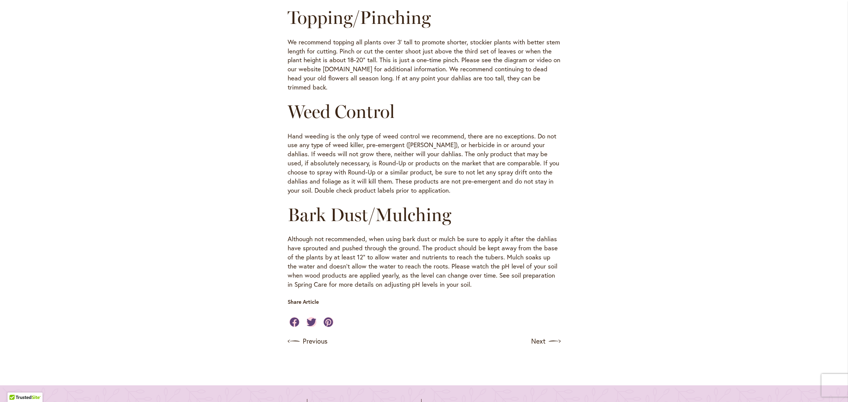
scroll to position [702, 0]
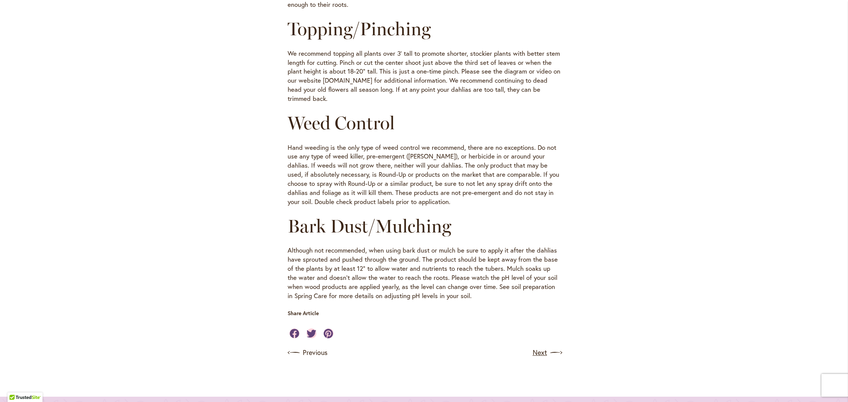
click at [537, 347] on link "Next" at bounding box center [547, 353] width 28 height 12
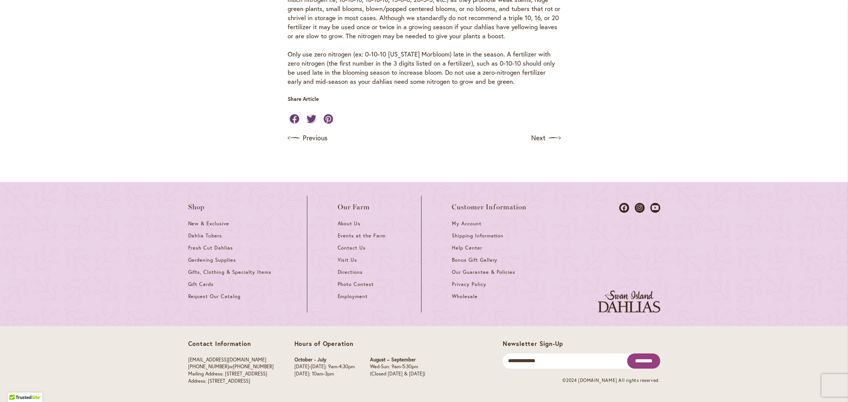
scroll to position [764, 0]
click at [538, 138] on link "Next" at bounding box center [547, 138] width 28 height 12
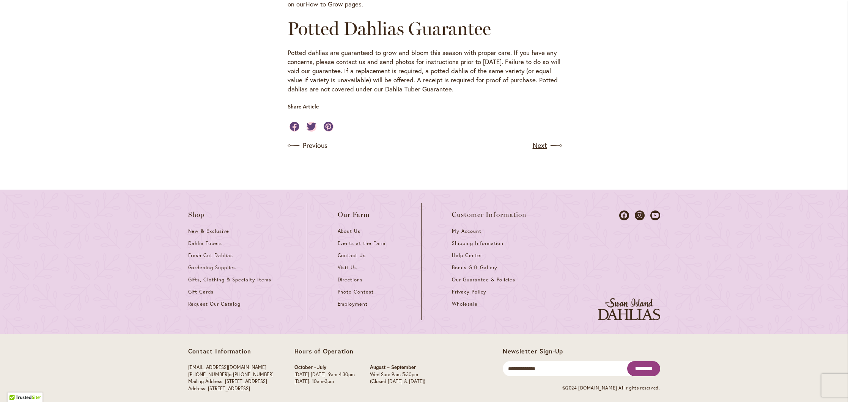
scroll to position [559, 0]
click at [534, 140] on link "Next" at bounding box center [547, 146] width 28 height 12
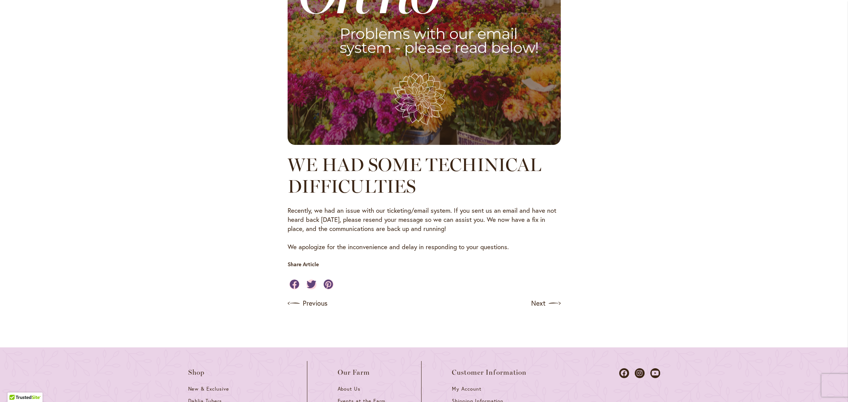
scroll to position [401, 0]
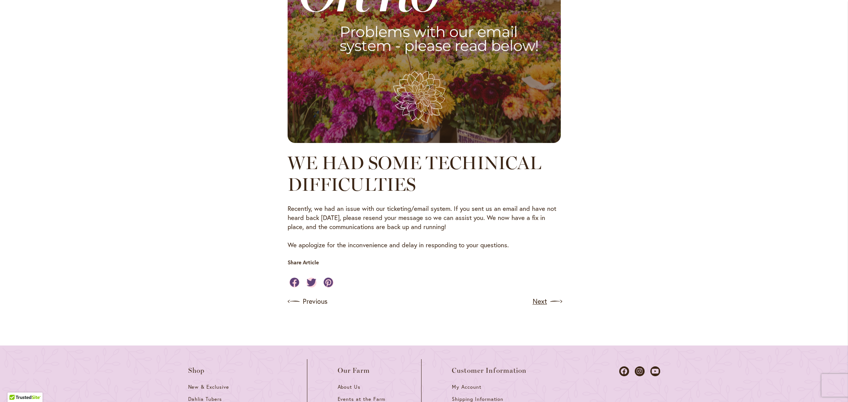
click at [538, 300] on link "Next" at bounding box center [547, 302] width 28 height 12
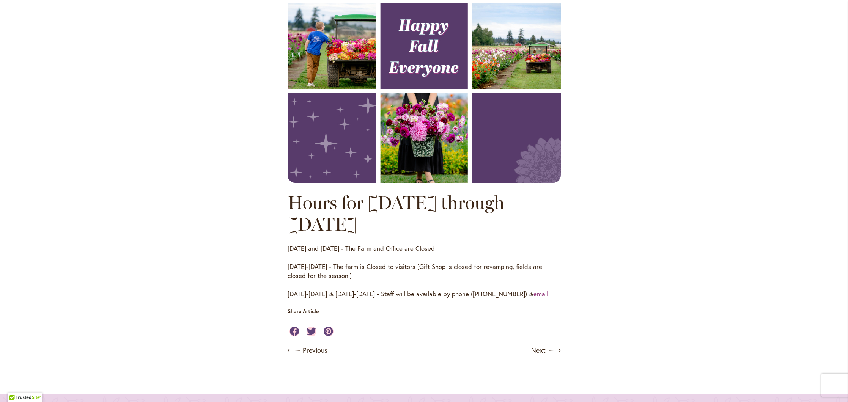
scroll to position [378, 0]
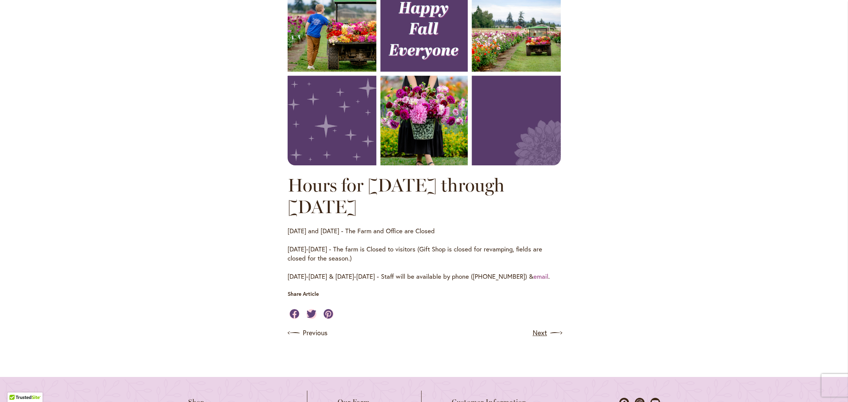
click at [540, 332] on link "Next" at bounding box center [547, 333] width 28 height 12
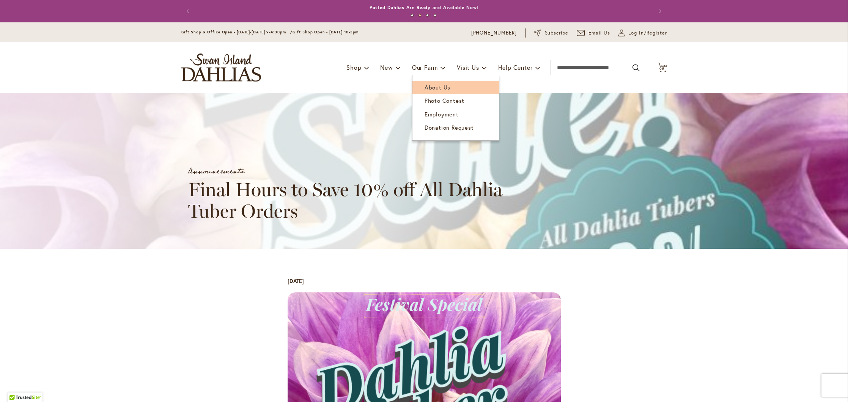
scroll to position [1, 0]
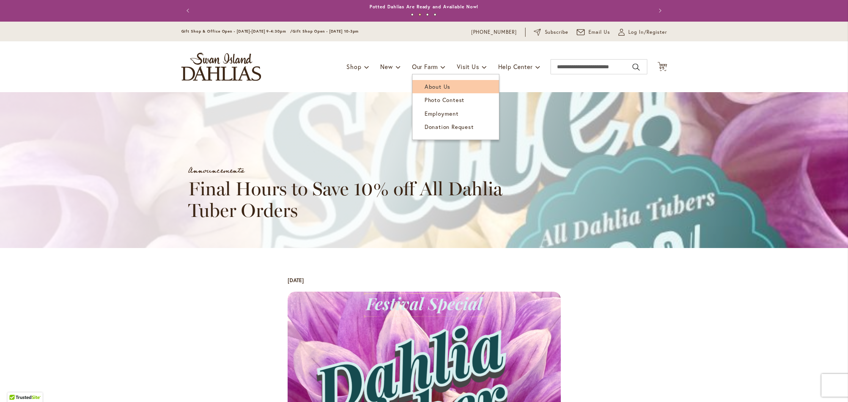
click at [434, 84] on span "About Us" at bounding box center [438, 87] width 26 height 8
